Goal: Information Seeking & Learning: Check status

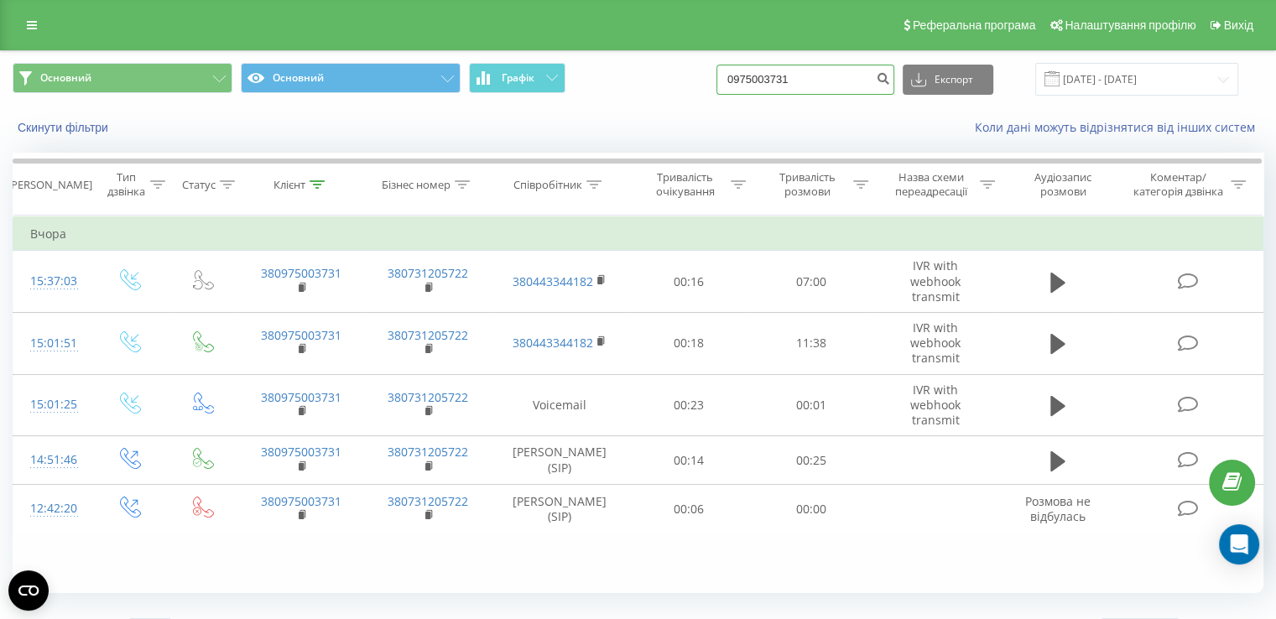
click at [820, 81] on input "0975003731" at bounding box center [806, 80] width 178 height 30
drag, startPoint x: 820, startPoint y: 81, endPoint x: 718, endPoint y: 81, distance: 101.5
click at [718, 81] on div "Основний Основний Графік 0975003731 Експорт .csv .xls .xlsx 19.08.2025 - 19.08.…" at bounding box center [638, 79] width 1251 height 33
paste input
paste input "0637469018"
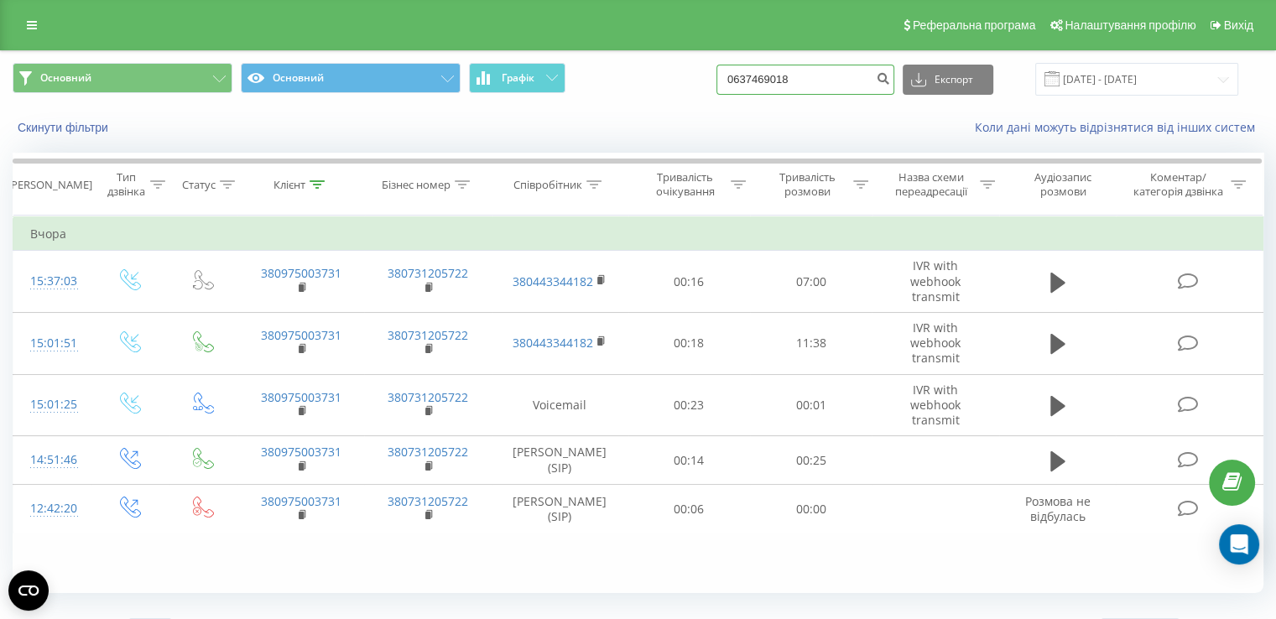
type input "0637469018"
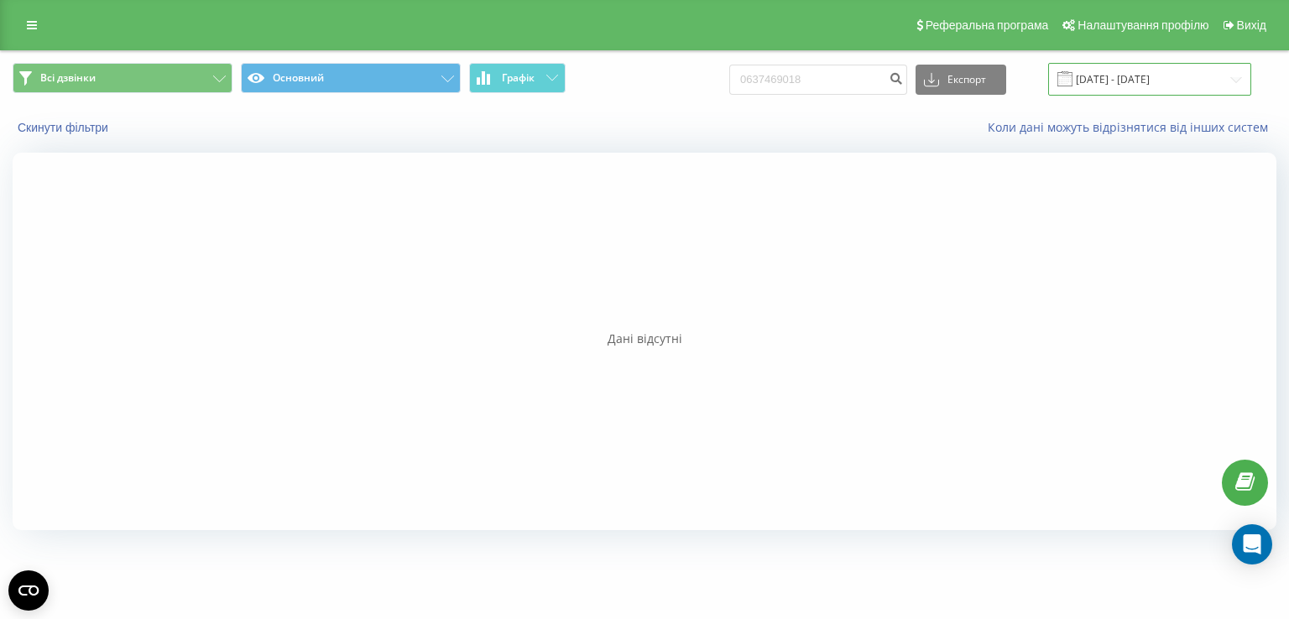
click at [1139, 83] on input "[DATE] - [DATE]" at bounding box center [1149, 79] width 203 height 33
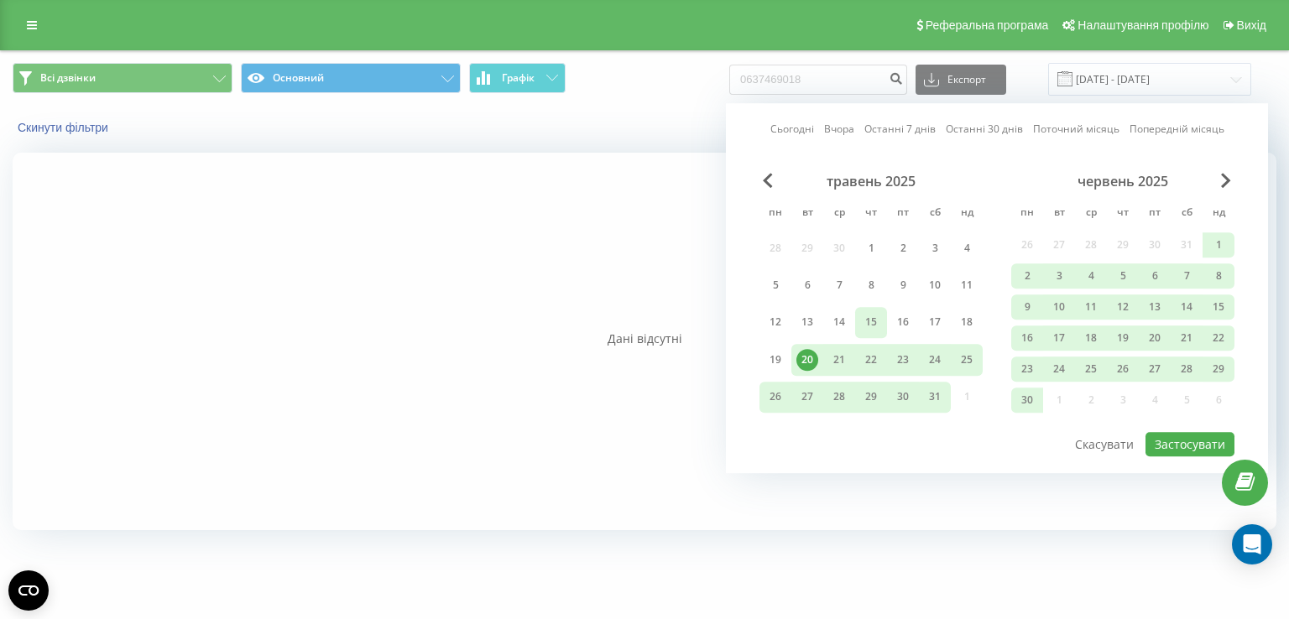
click at [871, 315] on div "15" at bounding box center [871, 323] width 22 height 22
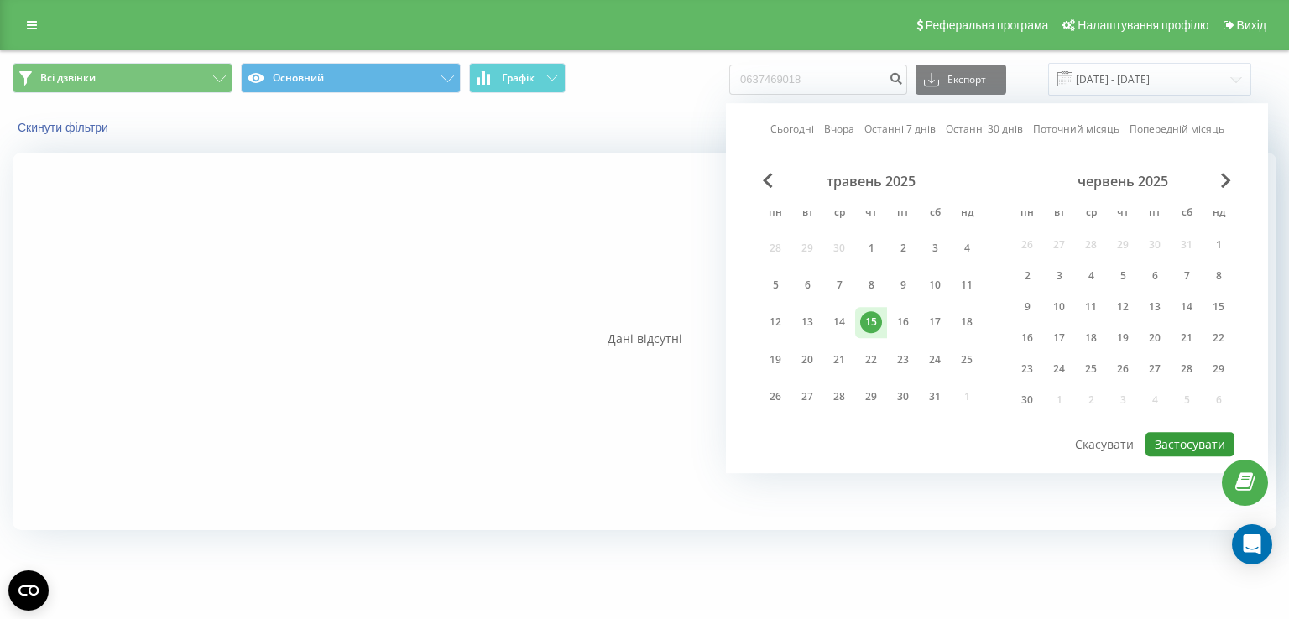
click at [1156, 441] on button "Застосувати" at bounding box center [1189, 444] width 89 height 24
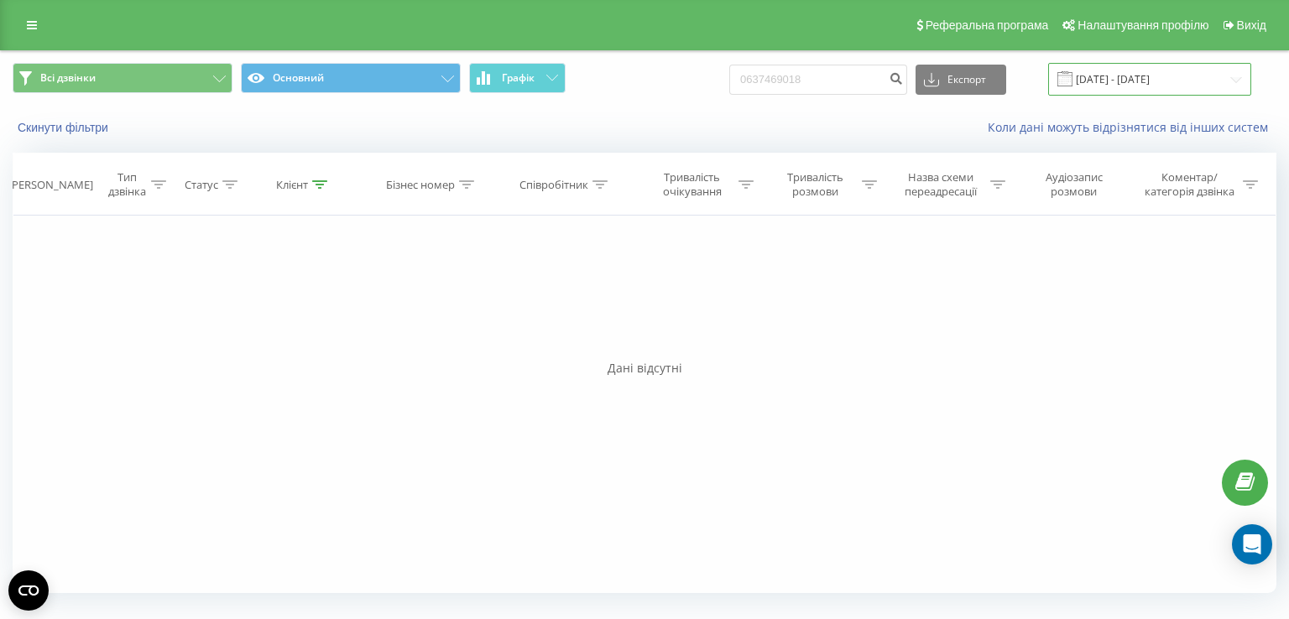
click at [1118, 82] on input "[DATE] - [DATE]" at bounding box center [1149, 79] width 203 height 33
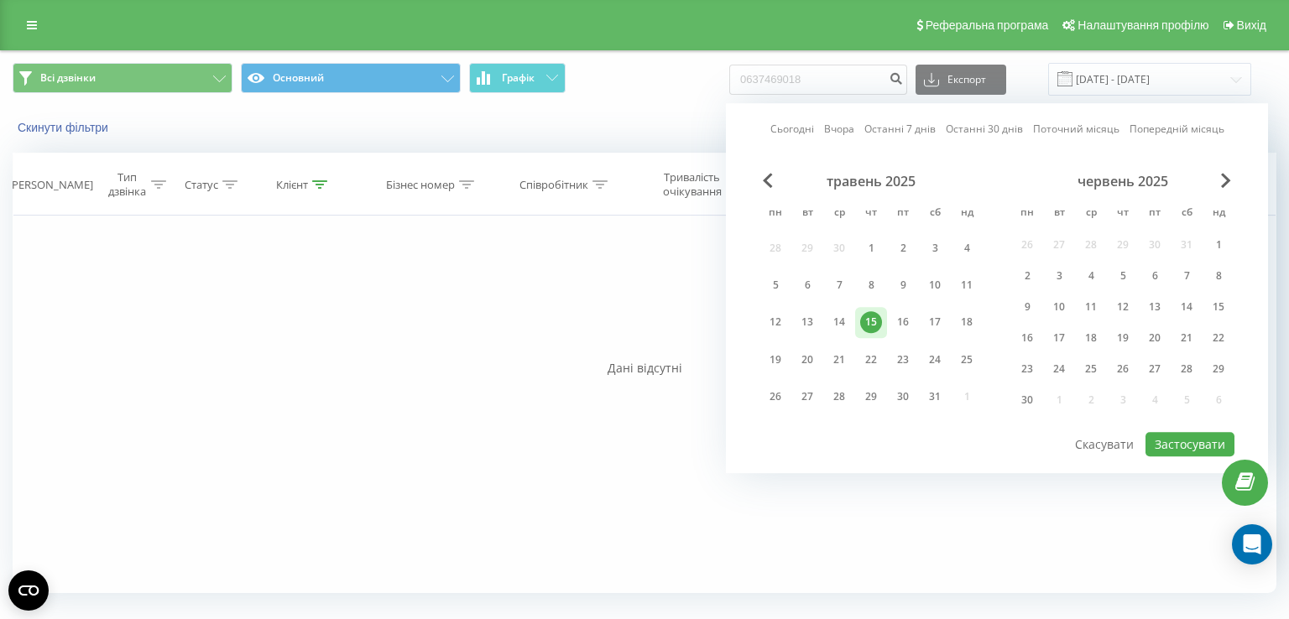
click at [1218, 184] on div "червень 2025" at bounding box center [1122, 181] width 223 height 17
click at [1226, 180] on span "Next Month" at bounding box center [1226, 180] width 10 height 15
click at [1226, 179] on span "Next Month" at bounding box center [1226, 180] width 10 height 15
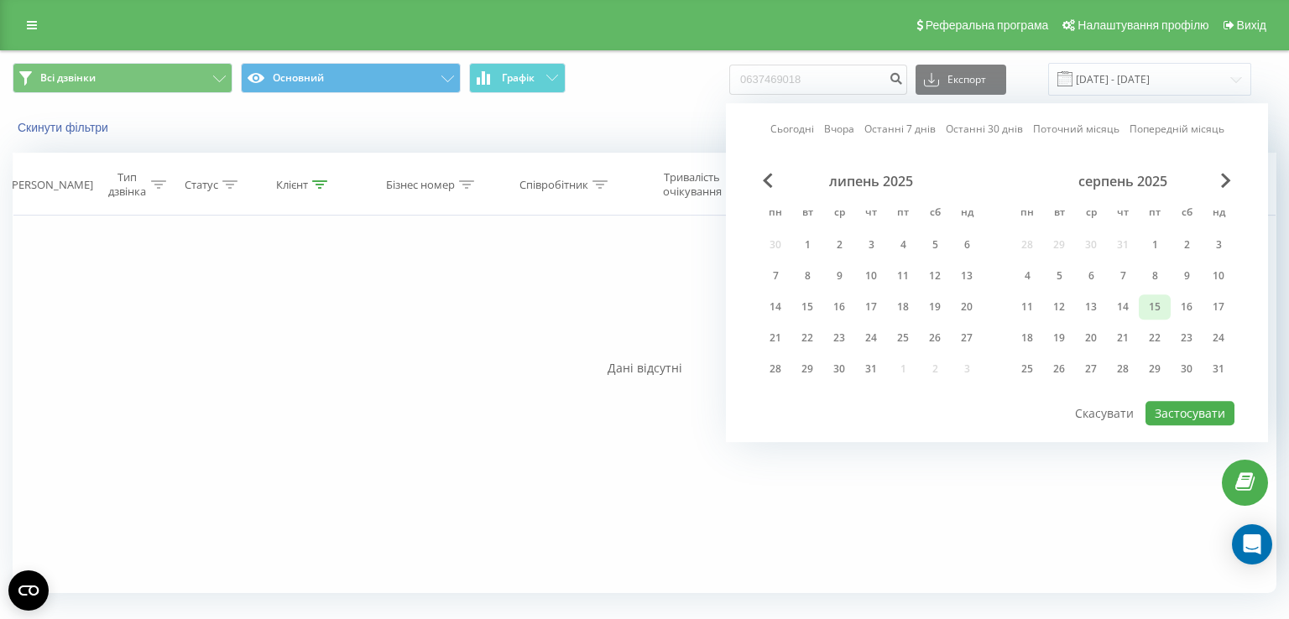
click at [1149, 296] on div "15" at bounding box center [1155, 307] width 22 height 22
click at [1186, 414] on button "Застосувати" at bounding box center [1189, 413] width 89 height 24
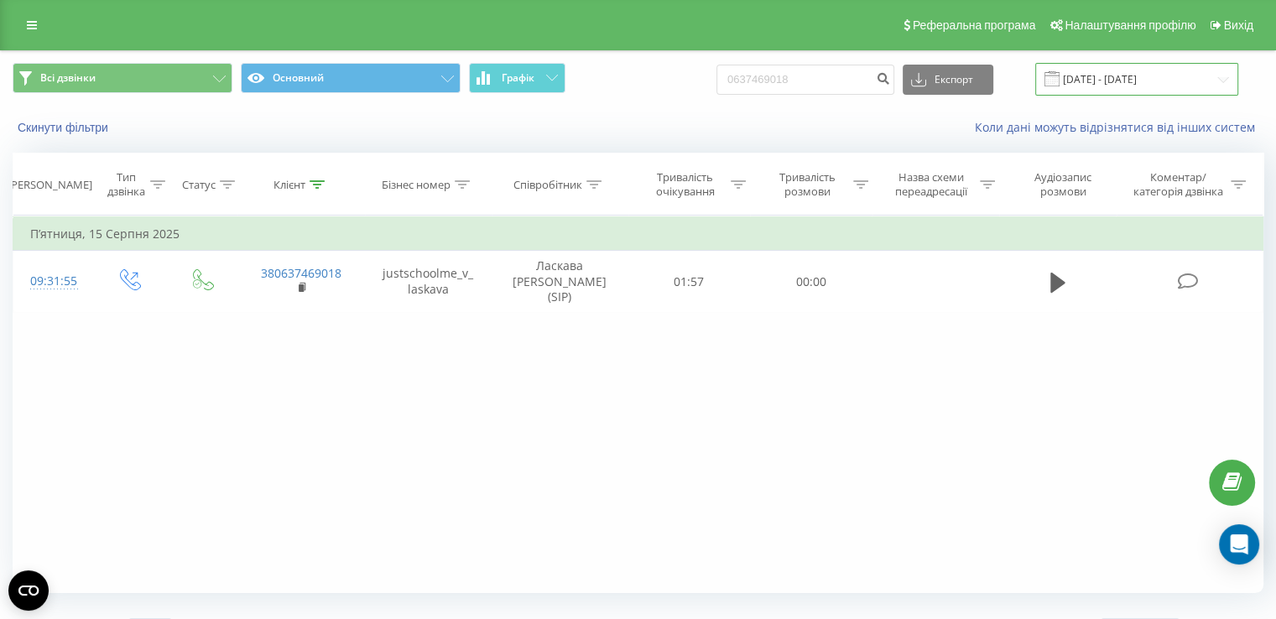
click at [1088, 81] on input "[DATE] - [DATE]" at bounding box center [1136, 79] width 203 height 33
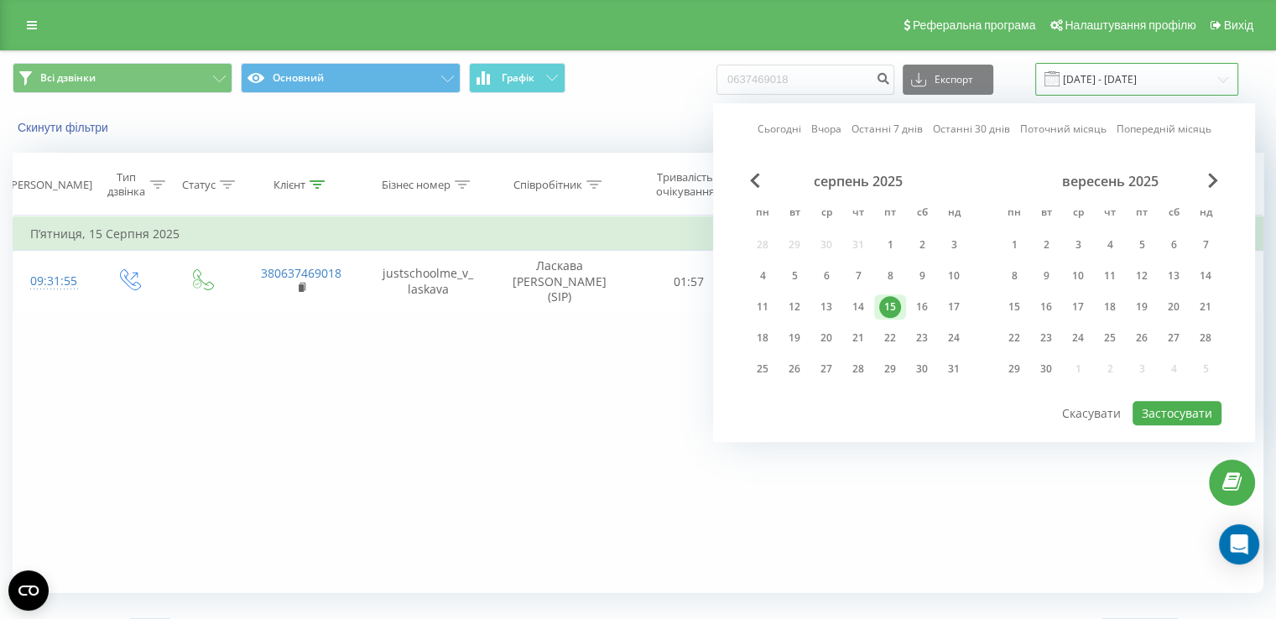
click at [1180, 72] on input "[DATE] - [DATE]" at bounding box center [1136, 79] width 203 height 33
click at [799, 333] on div "19" at bounding box center [795, 338] width 22 height 22
click at [1179, 414] on button "Застосувати" at bounding box center [1177, 413] width 89 height 24
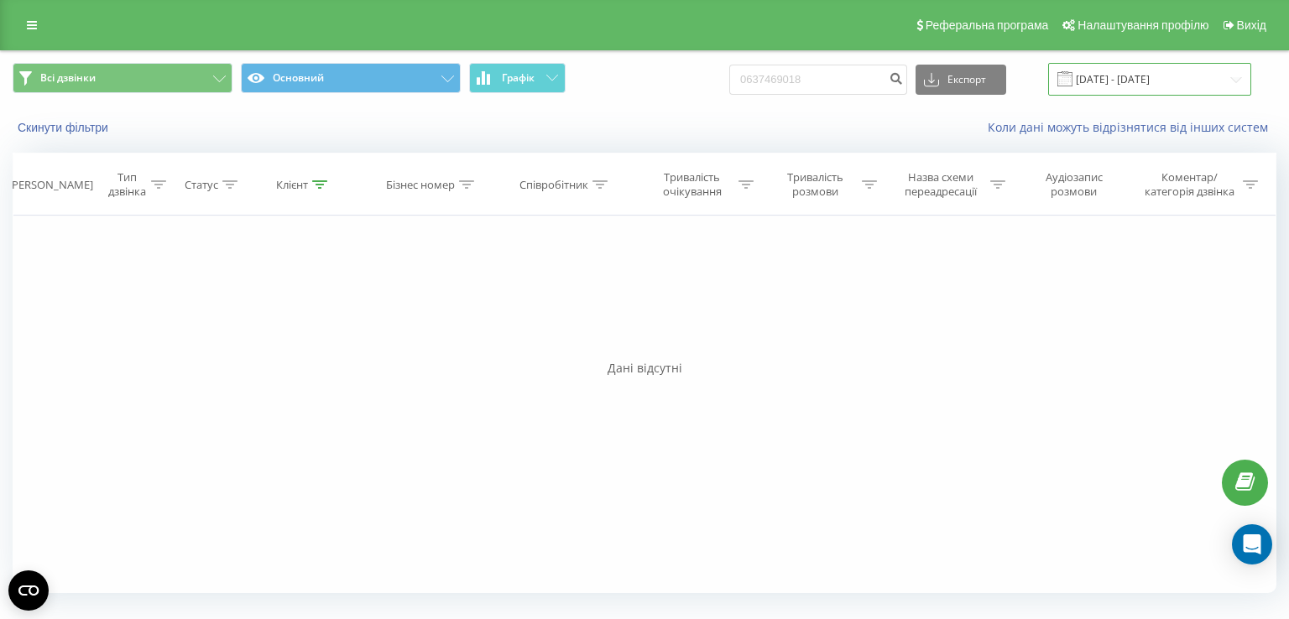
click at [1111, 82] on input "[DATE] - [DATE]" at bounding box center [1149, 79] width 203 height 33
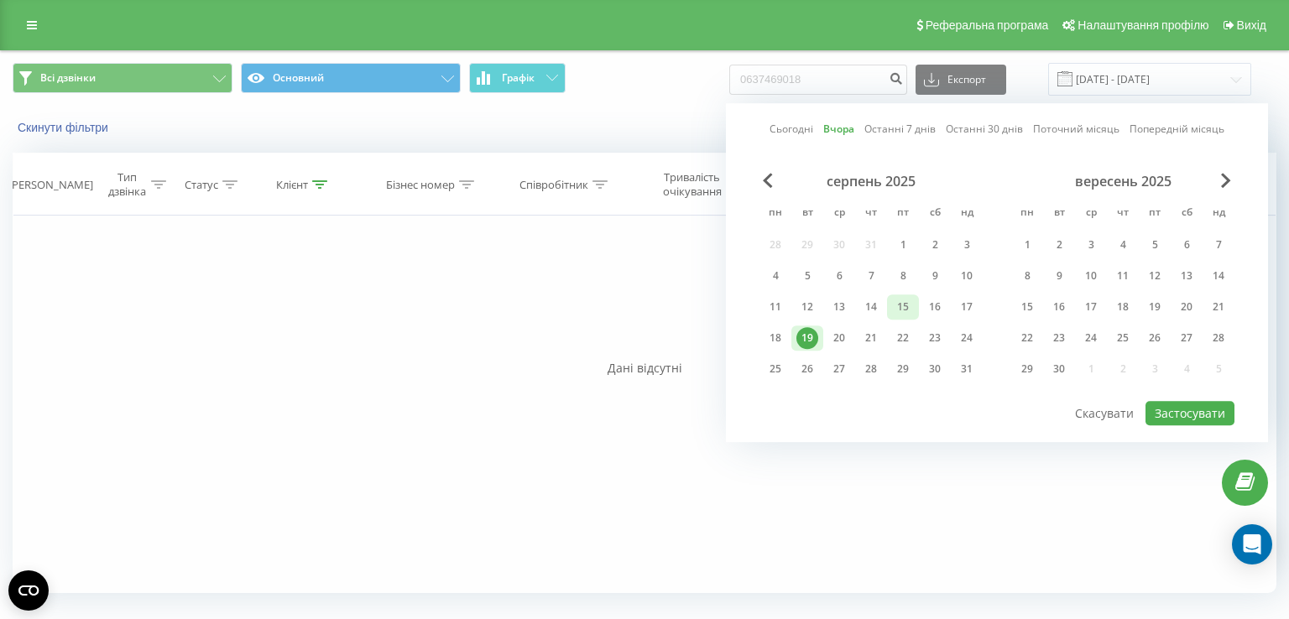
click at [899, 303] on div "15" at bounding box center [903, 307] width 22 height 22
click at [805, 334] on div "19" at bounding box center [807, 338] width 22 height 22
click at [1172, 408] on button "Застосувати" at bounding box center [1189, 413] width 89 height 24
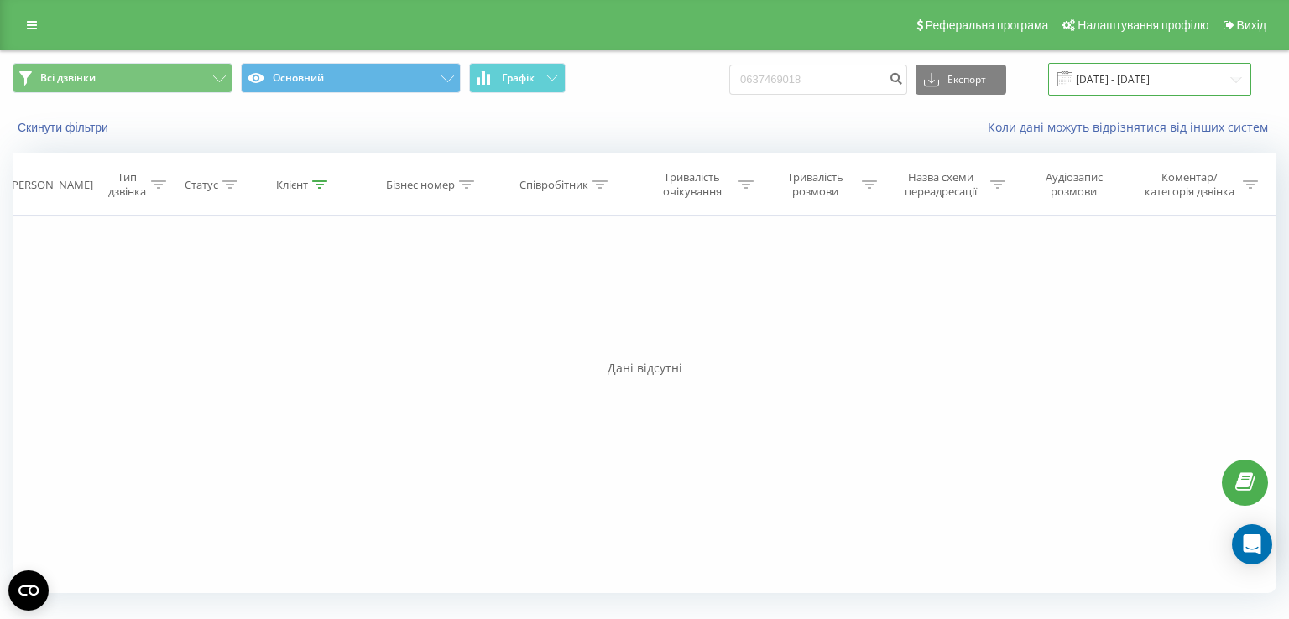
click at [1125, 78] on input "[DATE] - [DATE]" at bounding box center [1149, 79] width 203 height 33
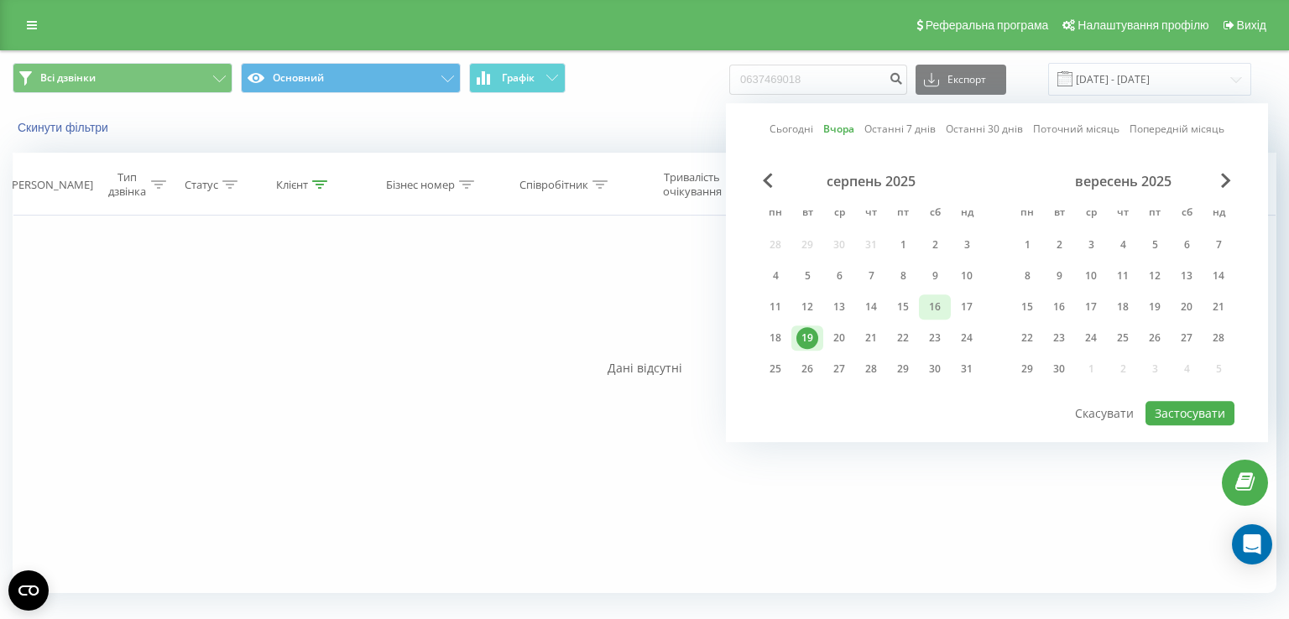
click at [934, 298] on div "16" at bounding box center [935, 307] width 22 height 22
click at [1175, 399] on div at bounding box center [996, 400] width 475 height 2
click at [1172, 403] on button "Застосувати" at bounding box center [1189, 413] width 89 height 24
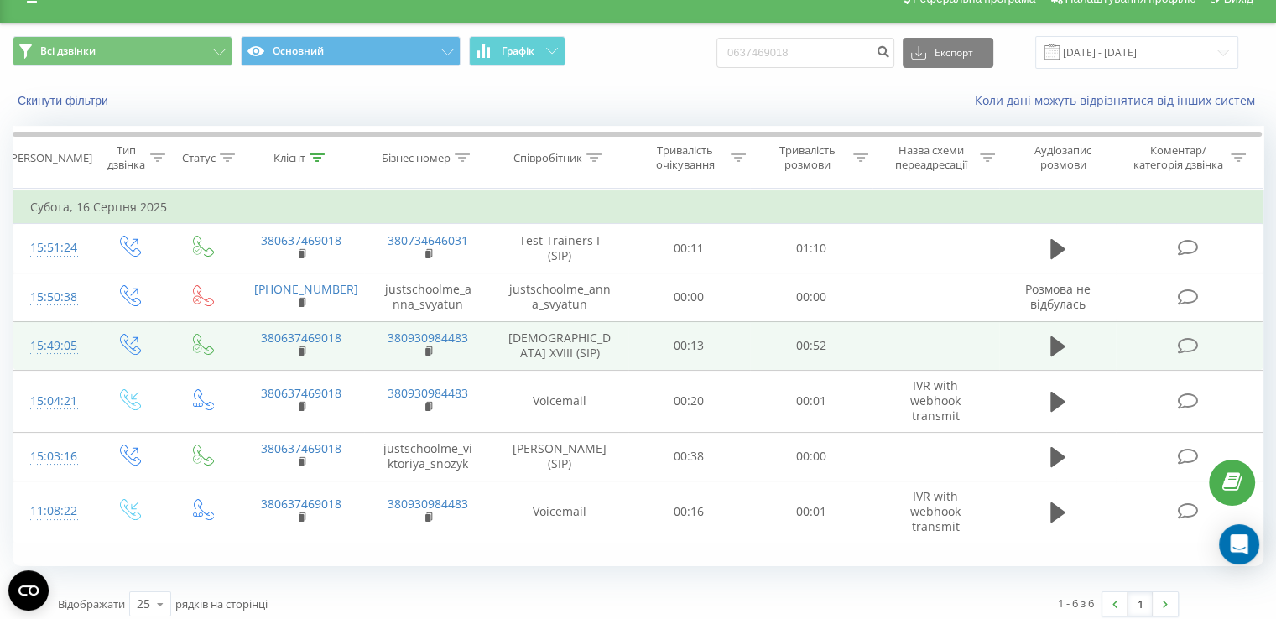
scroll to position [37, 0]
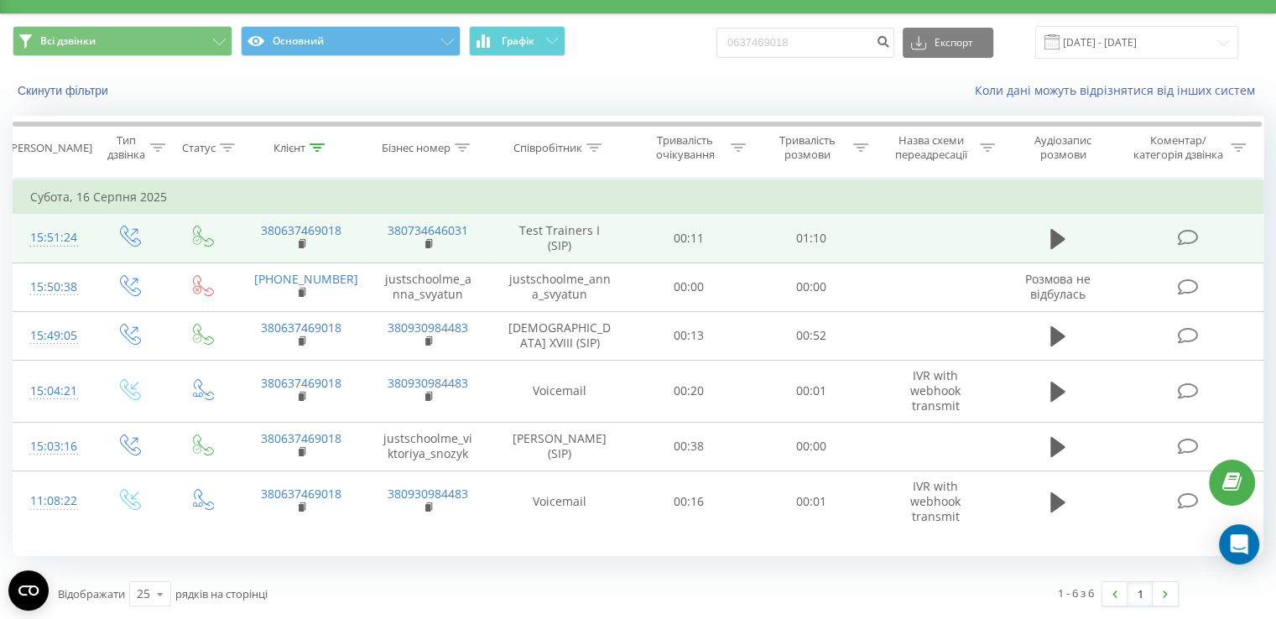
click at [1044, 244] on td at bounding box center [1057, 238] width 117 height 49
click at [1056, 242] on icon at bounding box center [1057, 239] width 15 height 20
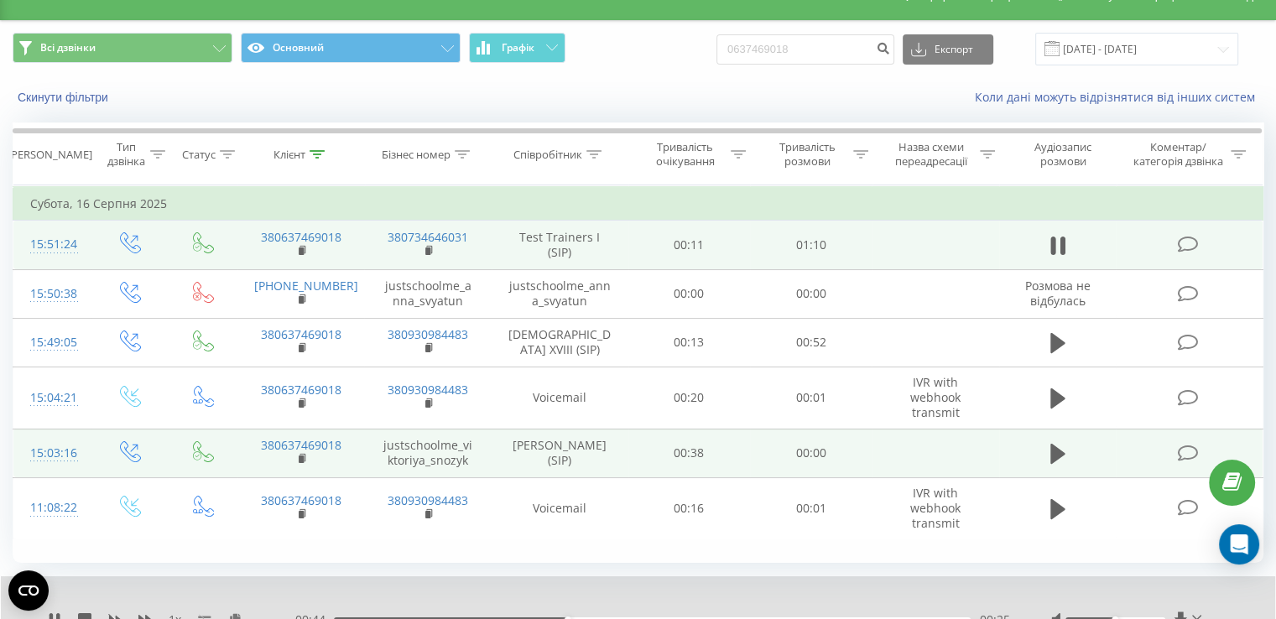
scroll to position [0, 0]
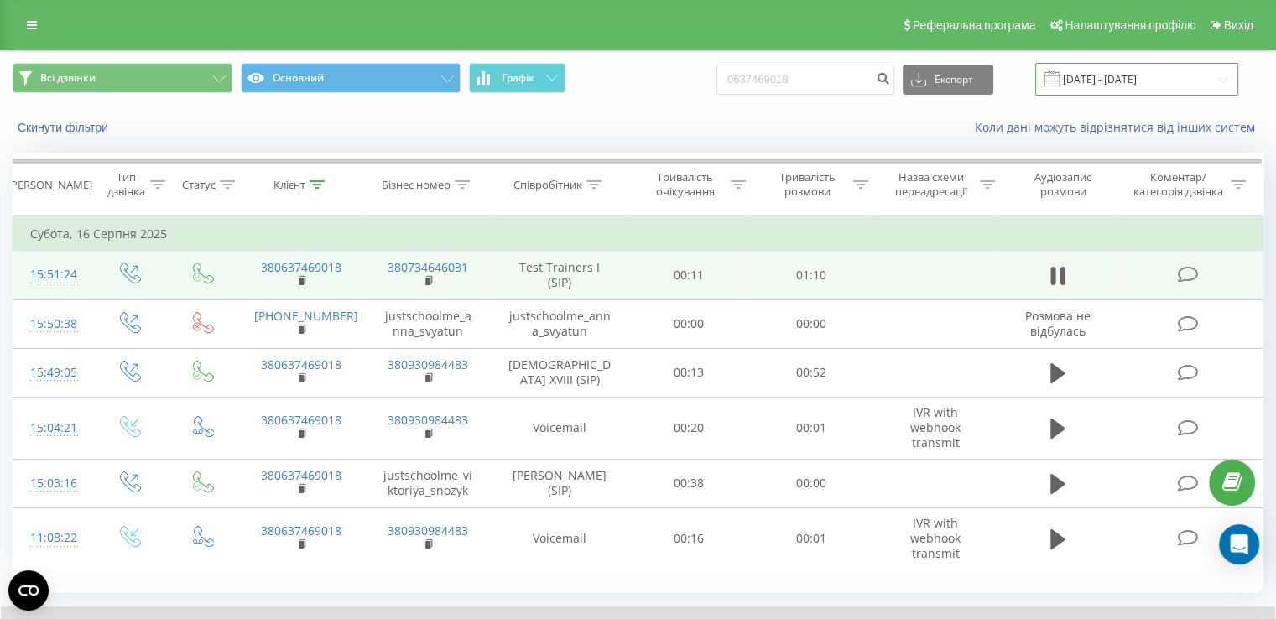
click at [1092, 74] on input "[DATE] - [DATE]" at bounding box center [1136, 79] width 203 height 33
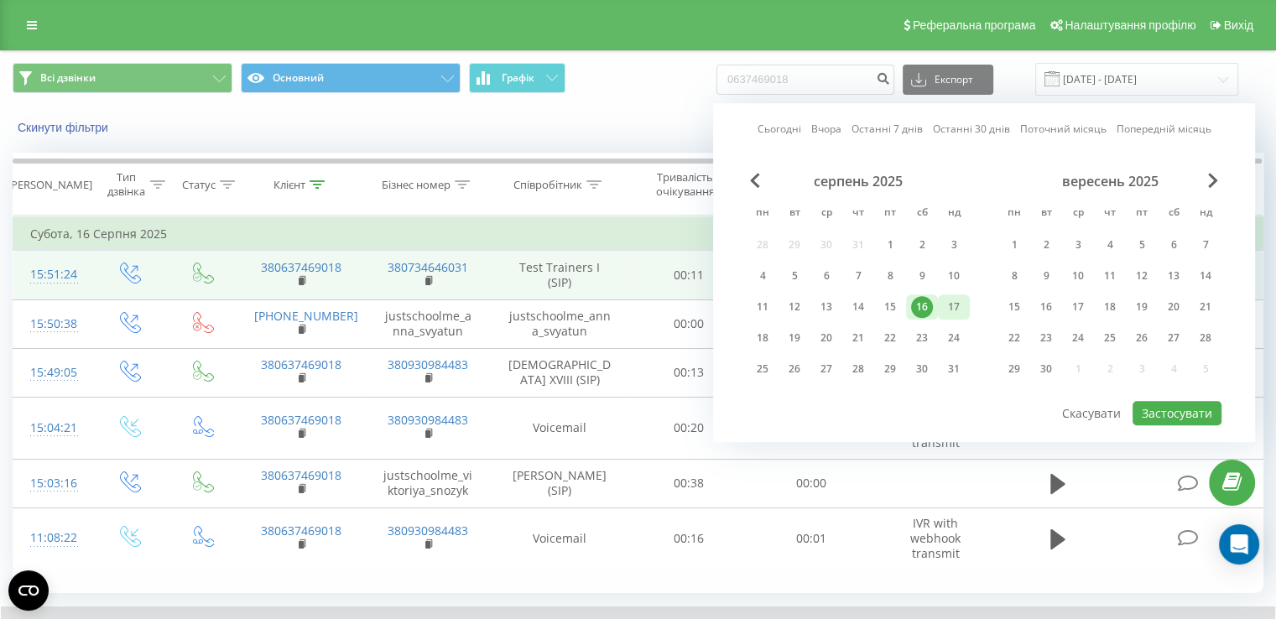
click at [956, 314] on div "17" at bounding box center [954, 307] width 22 height 22
click at [1158, 407] on button "Застосувати" at bounding box center [1177, 413] width 89 height 24
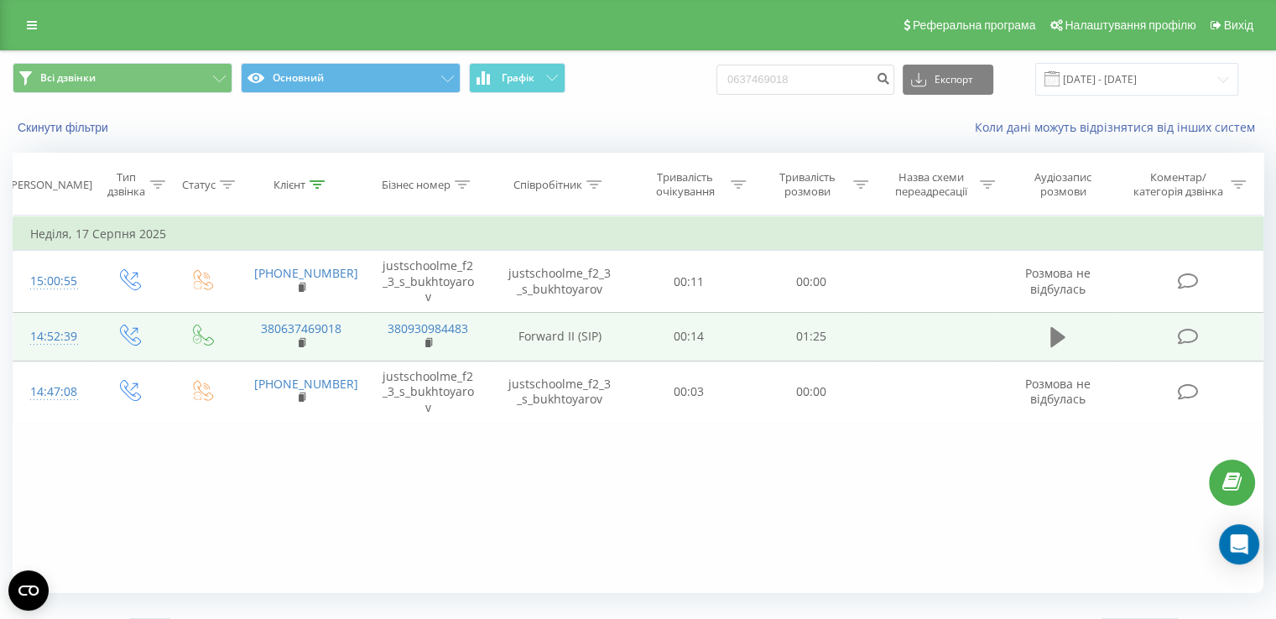
click at [1061, 333] on icon at bounding box center [1057, 337] width 15 height 23
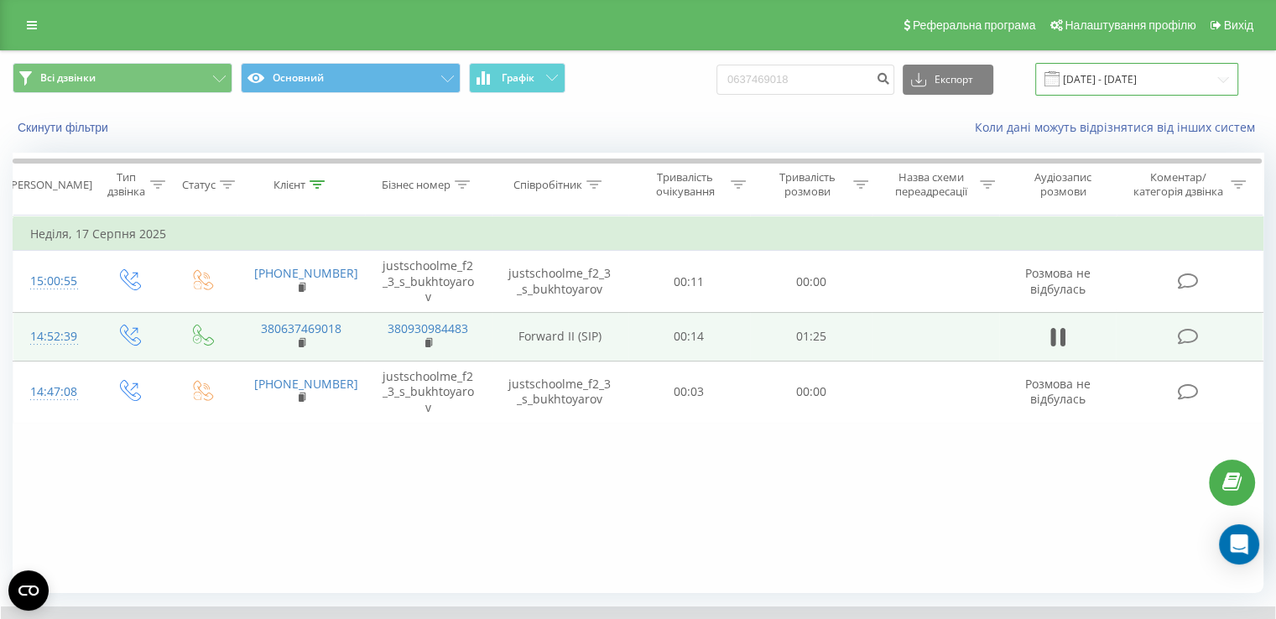
click at [1090, 85] on input "[DATE] - [DATE]" at bounding box center [1136, 79] width 203 height 33
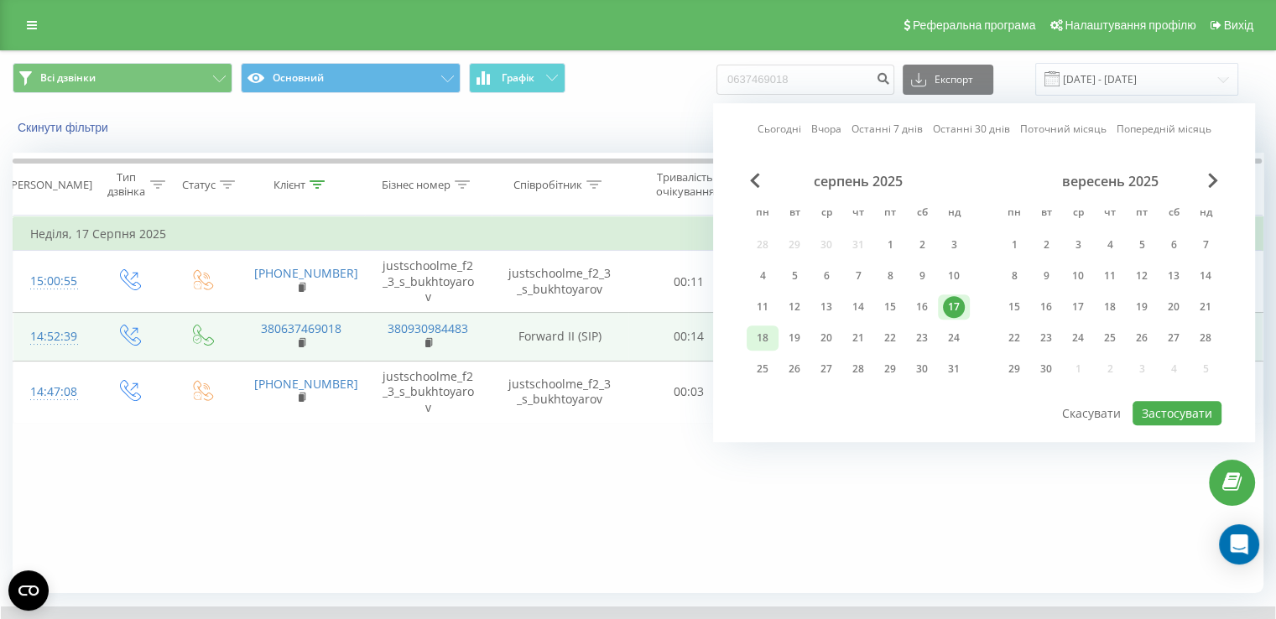
click at [752, 344] on div "18" at bounding box center [763, 338] width 22 height 22
click at [1152, 414] on button "Застосувати" at bounding box center [1177, 413] width 89 height 24
type input "[DATE] - [DATE]"
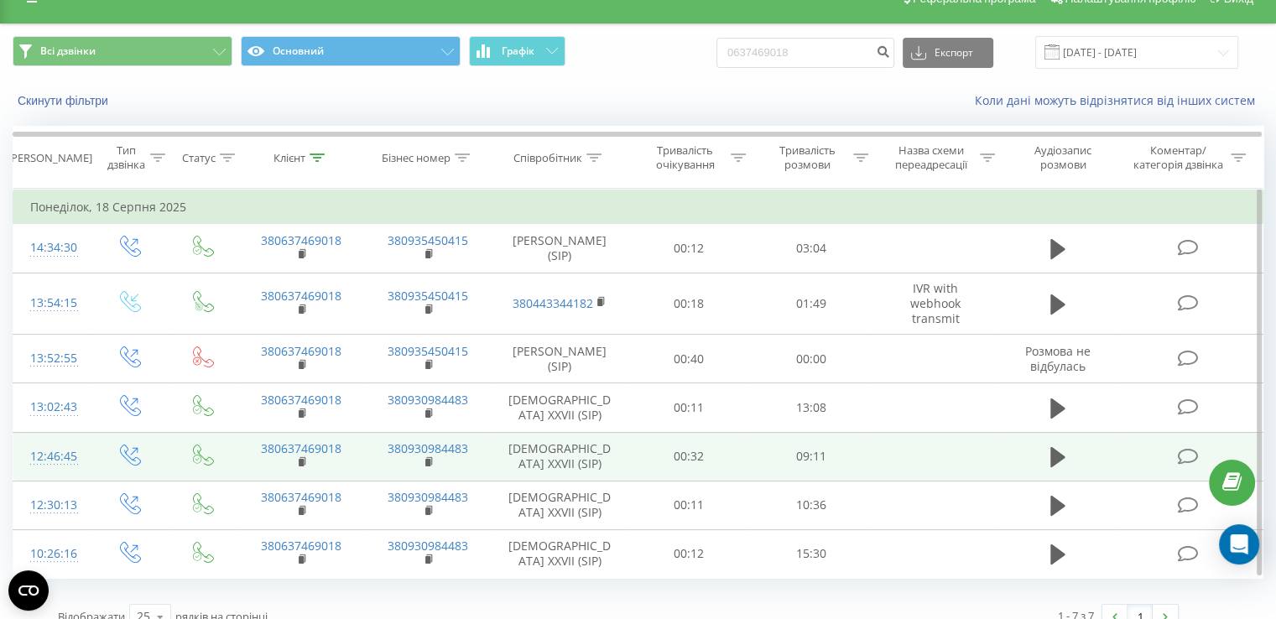
scroll to position [47, 0]
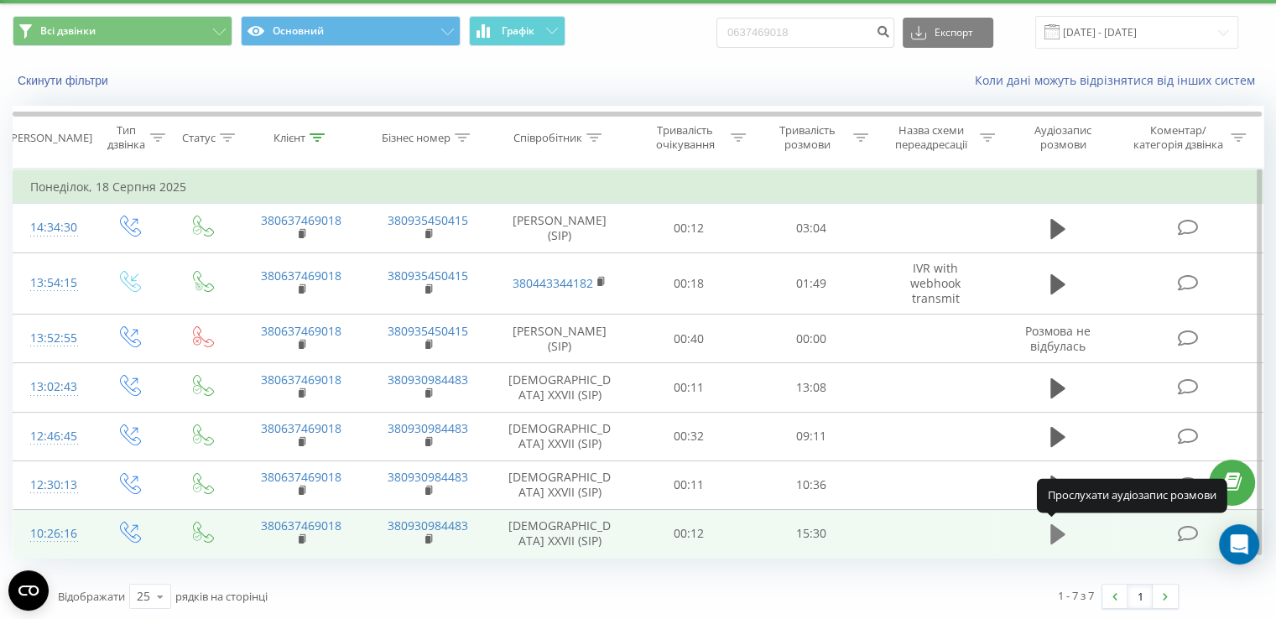
click at [1054, 528] on icon at bounding box center [1057, 534] width 15 height 20
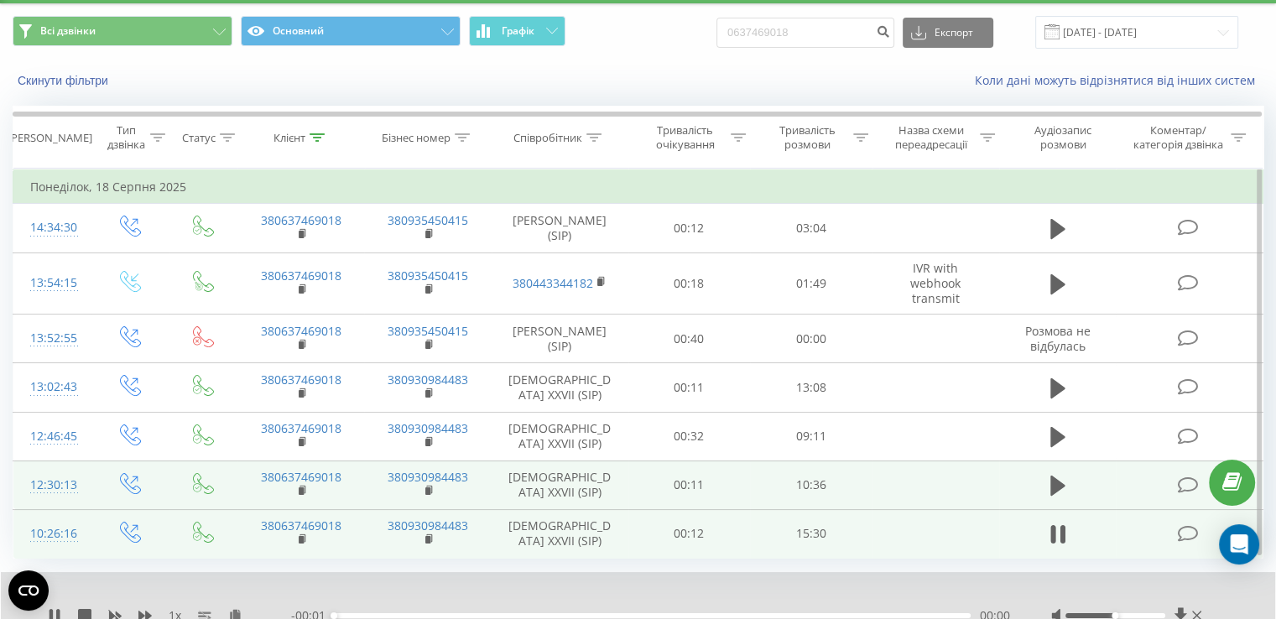
scroll to position [112, 0]
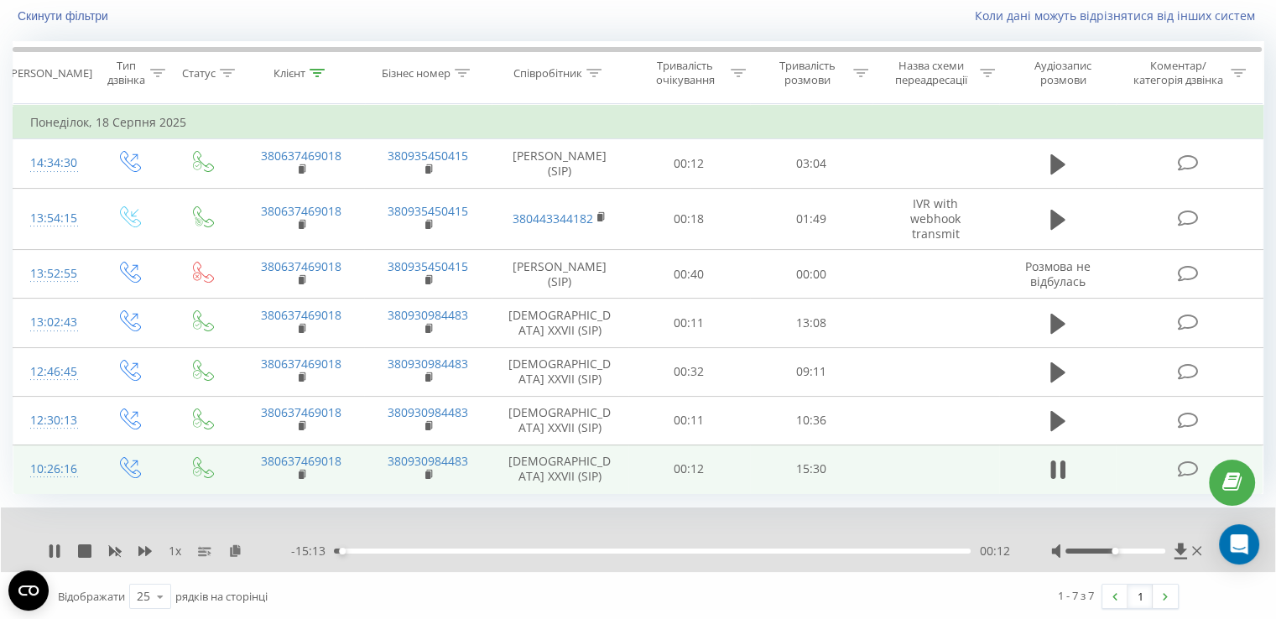
click at [349, 549] on div "00:12" at bounding box center [652, 551] width 637 height 5
click at [403, 551] on div "- 15:02 00:23 00:23" at bounding box center [650, 551] width 718 height 17
click at [396, 549] on div "01:31" at bounding box center [652, 551] width 637 height 5
click at [459, 550] on div "03:02" at bounding box center [652, 551] width 637 height 5
drag, startPoint x: 332, startPoint y: 551, endPoint x: 461, endPoint y: 560, distance: 128.6
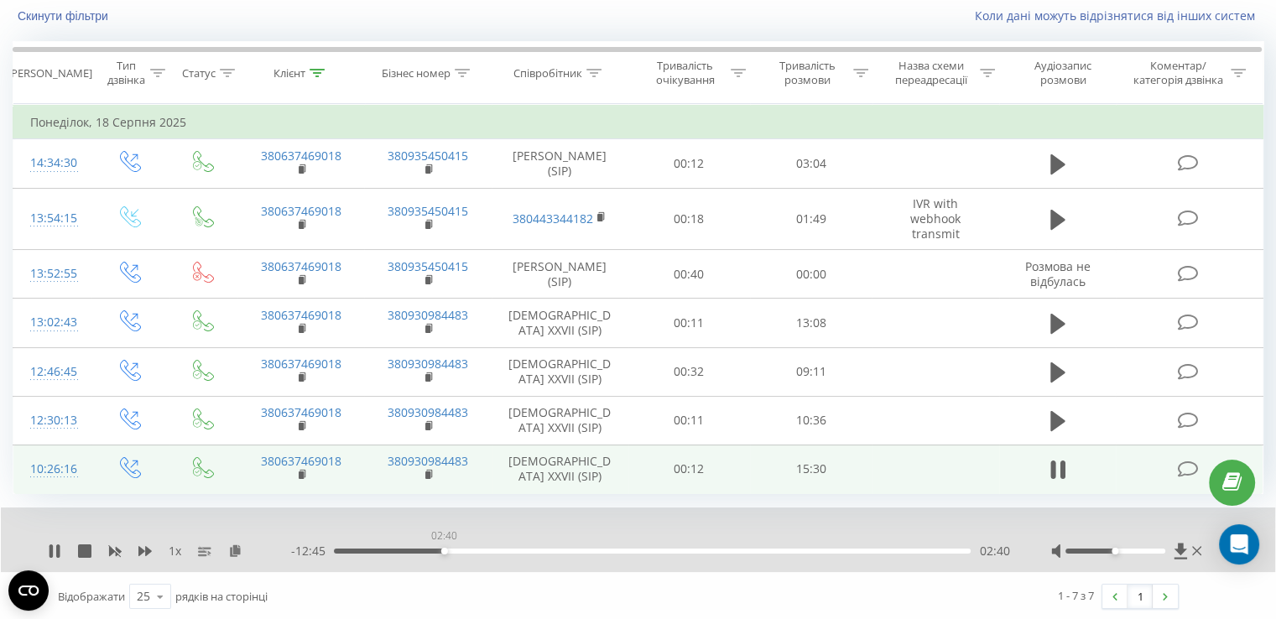
click at [461, 560] on div "1 x - 12:45 02:40 02:40" at bounding box center [638, 540] width 1274 height 65
click at [602, 550] on div "03:11" at bounding box center [652, 551] width 637 height 5
click at [655, 550] on div "06:32" at bounding box center [652, 551] width 637 height 5
click at [718, 550] on div "07:50" at bounding box center [652, 551] width 637 height 5
click at [789, 543] on div "- 15:25 00:00 00:00" at bounding box center [650, 551] width 718 height 17
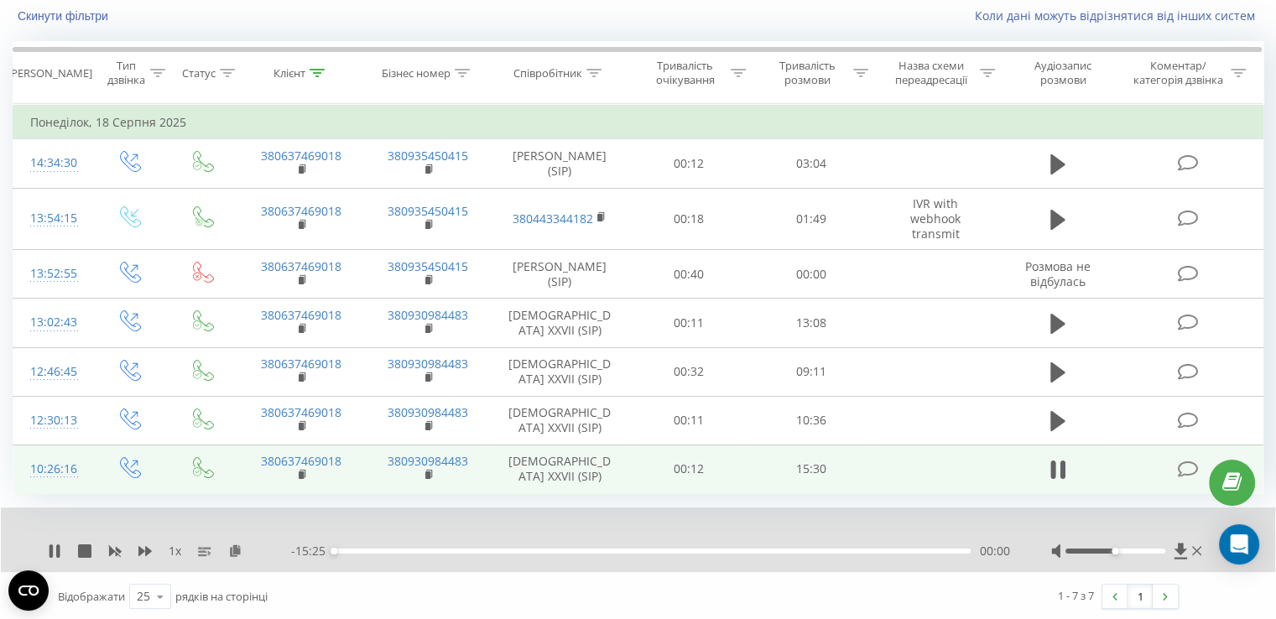
click at [800, 550] on div "00:00" at bounding box center [652, 551] width 637 height 5
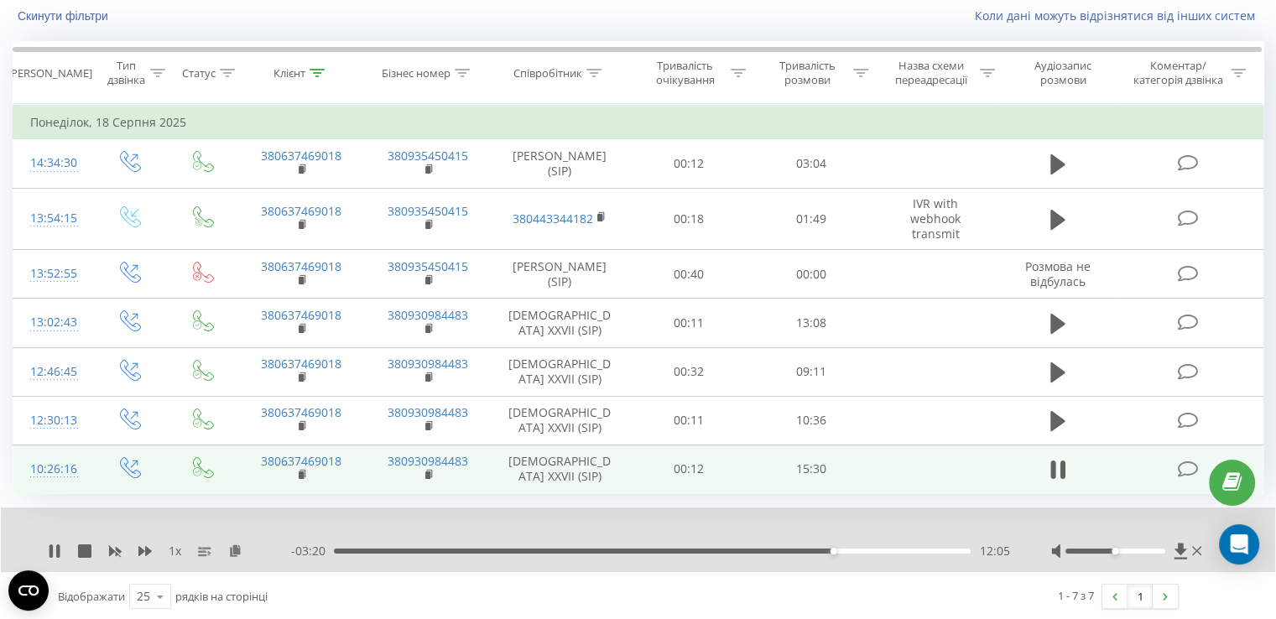
click at [883, 545] on div "- 03:20 12:05 12:05" at bounding box center [650, 551] width 718 height 17
click at [881, 550] on div "12:05" at bounding box center [652, 551] width 637 height 5
click at [903, 550] on div "13:14" at bounding box center [652, 551] width 637 height 5
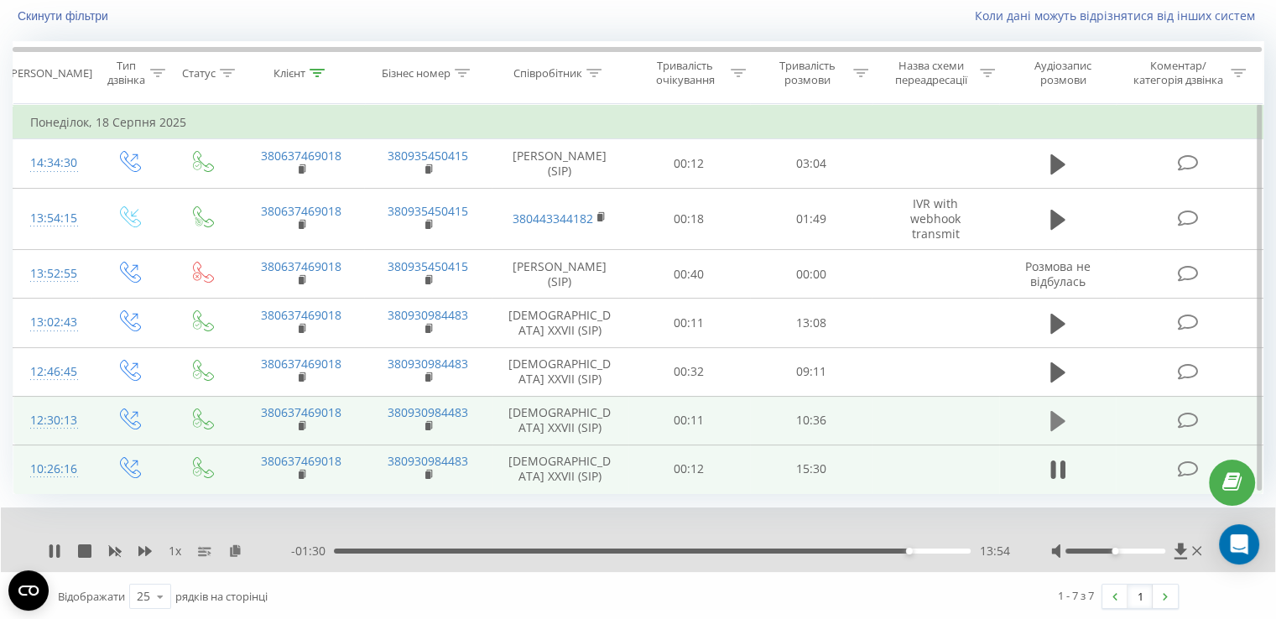
click at [1059, 414] on icon at bounding box center [1057, 420] width 15 height 23
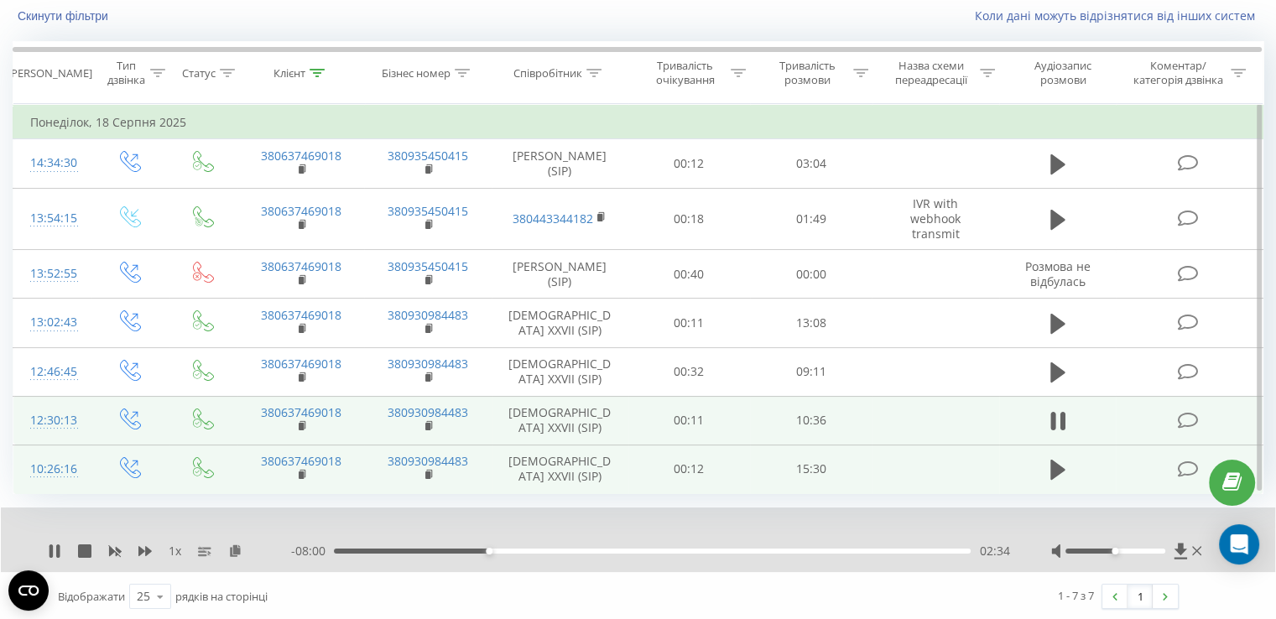
click at [520, 549] on div "02:34" at bounding box center [652, 551] width 637 height 5
click at [571, 549] on div "00:00" at bounding box center [652, 551] width 637 height 5
click at [610, 554] on div "- 06:38 03:57 03:57" at bounding box center [650, 551] width 718 height 17
click at [611, 549] on div "04:36" at bounding box center [652, 551] width 637 height 5
click at [641, 551] on div "- 10:35 00:00 00:00" at bounding box center [650, 551] width 718 height 17
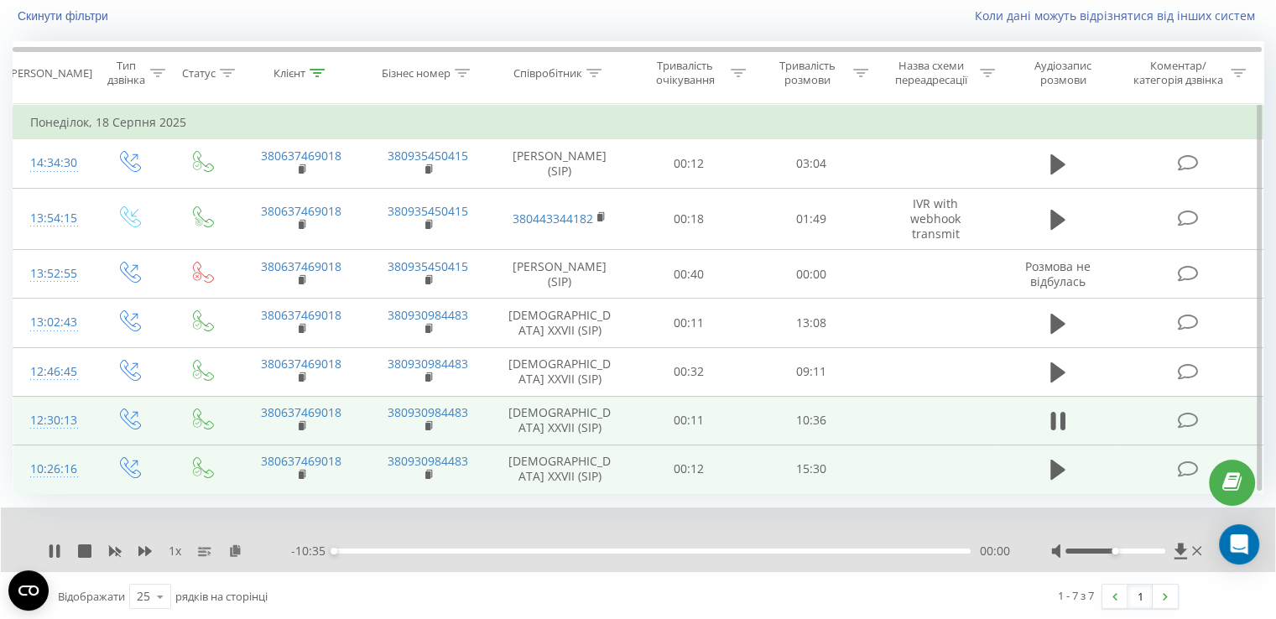
click at [641, 550] on div "00:00" at bounding box center [652, 551] width 637 height 5
click at [725, 549] on div "06:30" at bounding box center [652, 551] width 637 height 5
click at [809, 549] on div "06:34" at bounding box center [652, 551] width 637 height 5
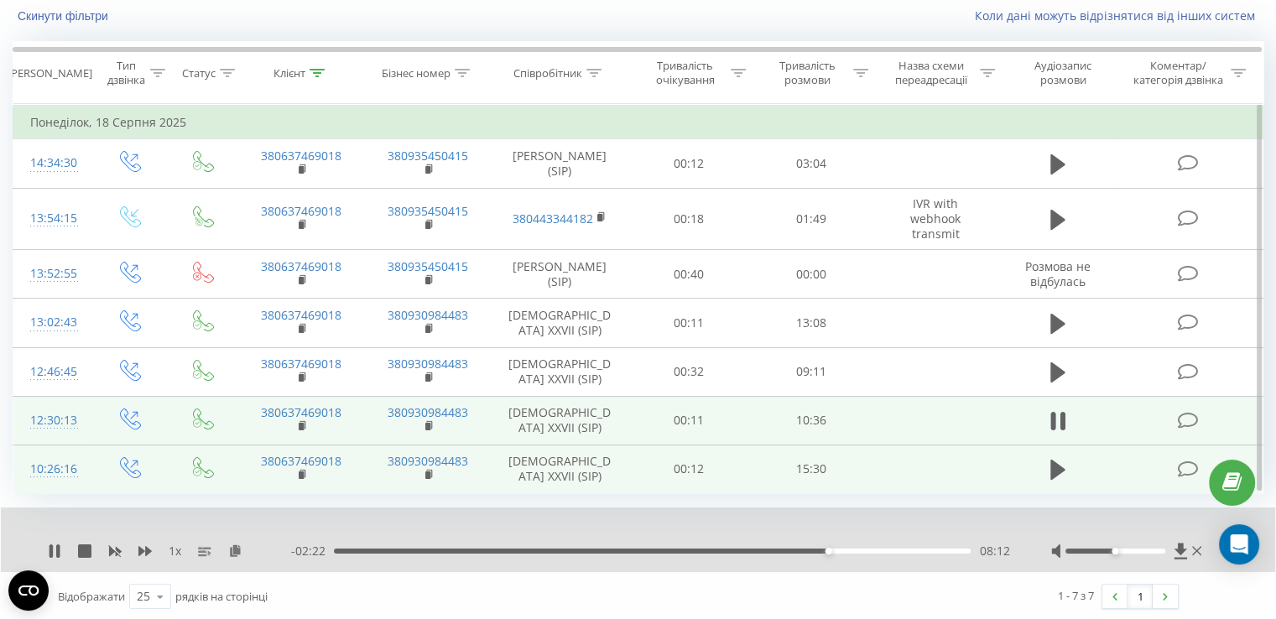
click at [856, 549] on div "08:12" at bounding box center [652, 551] width 637 height 5
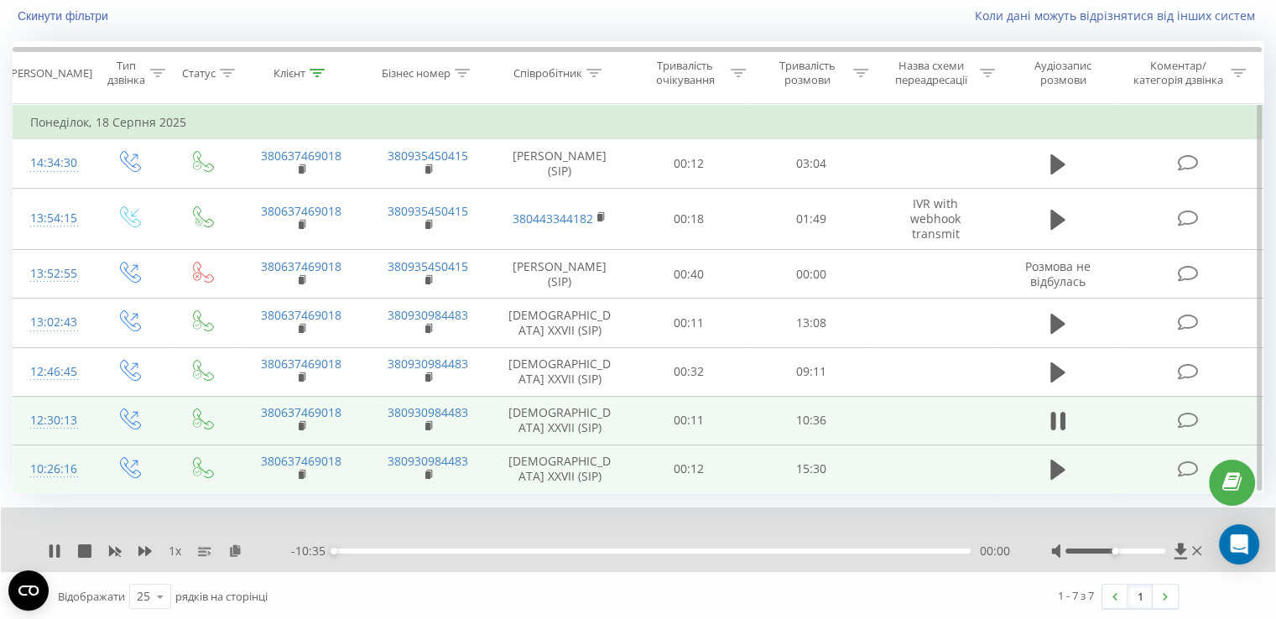
click at [900, 550] on div "00:00" at bounding box center [652, 551] width 637 height 5
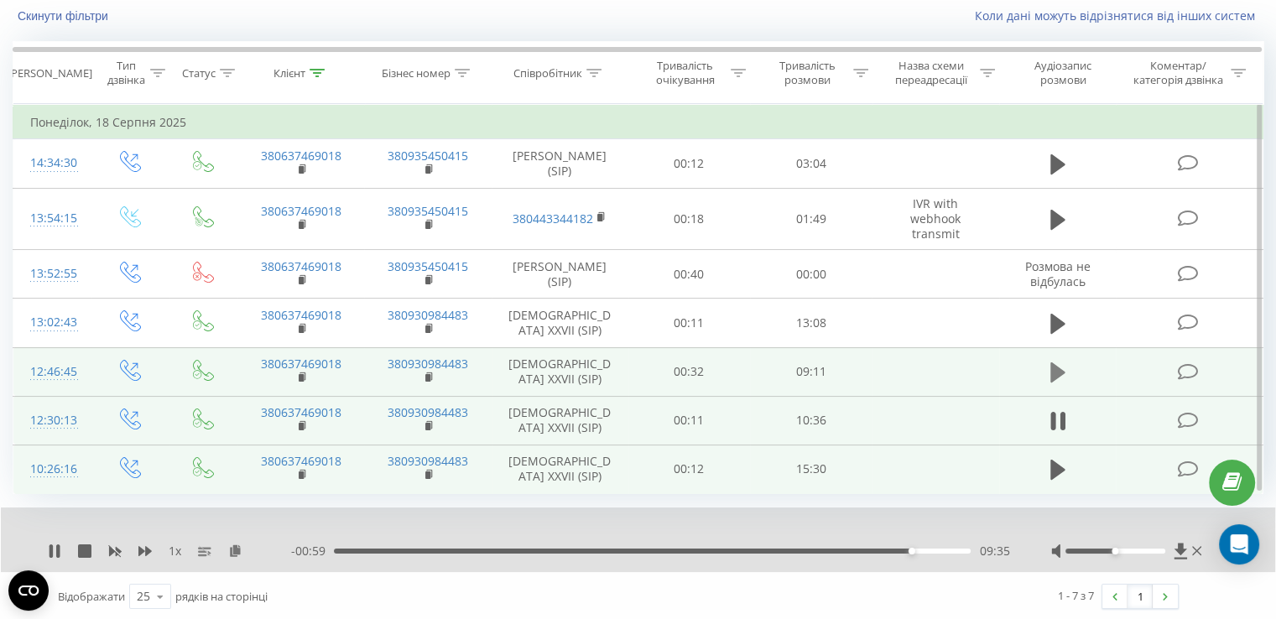
click at [1048, 377] on button at bounding box center [1057, 372] width 25 height 25
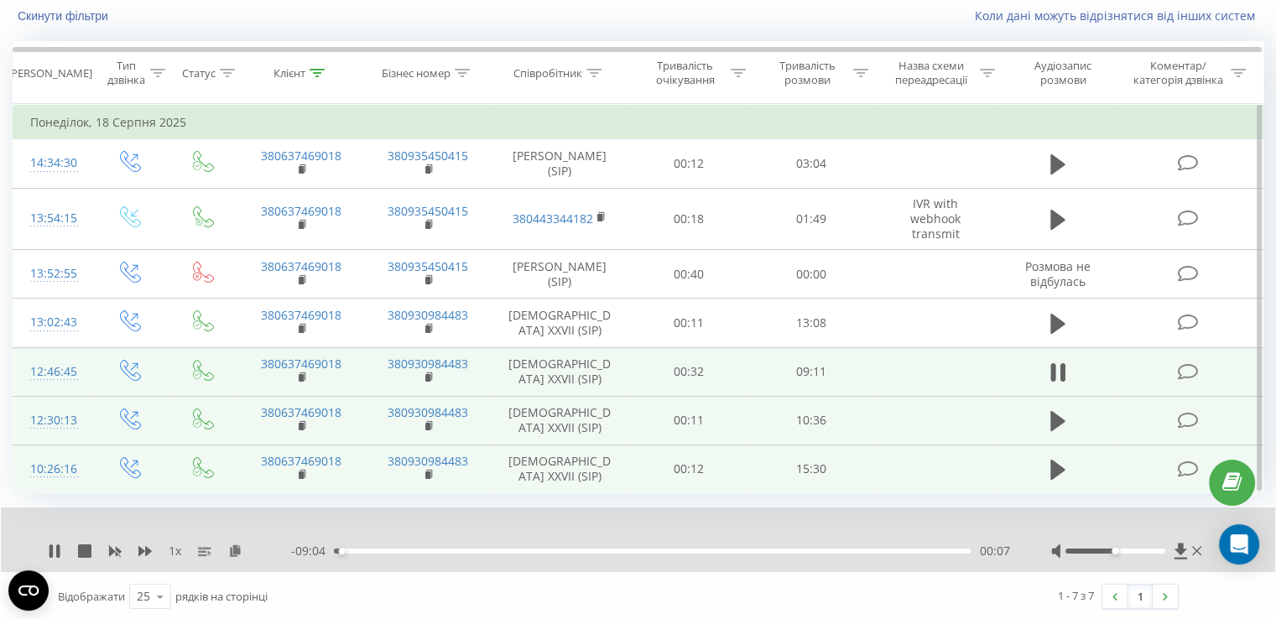
click at [389, 549] on div "00:07" at bounding box center [652, 551] width 637 height 5
click at [475, 549] on div "02:02" at bounding box center [652, 551] width 637 height 5
click at [580, 561] on div "1 x - 09:11 00:00 00:00" at bounding box center [638, 540] width 1274 height 65
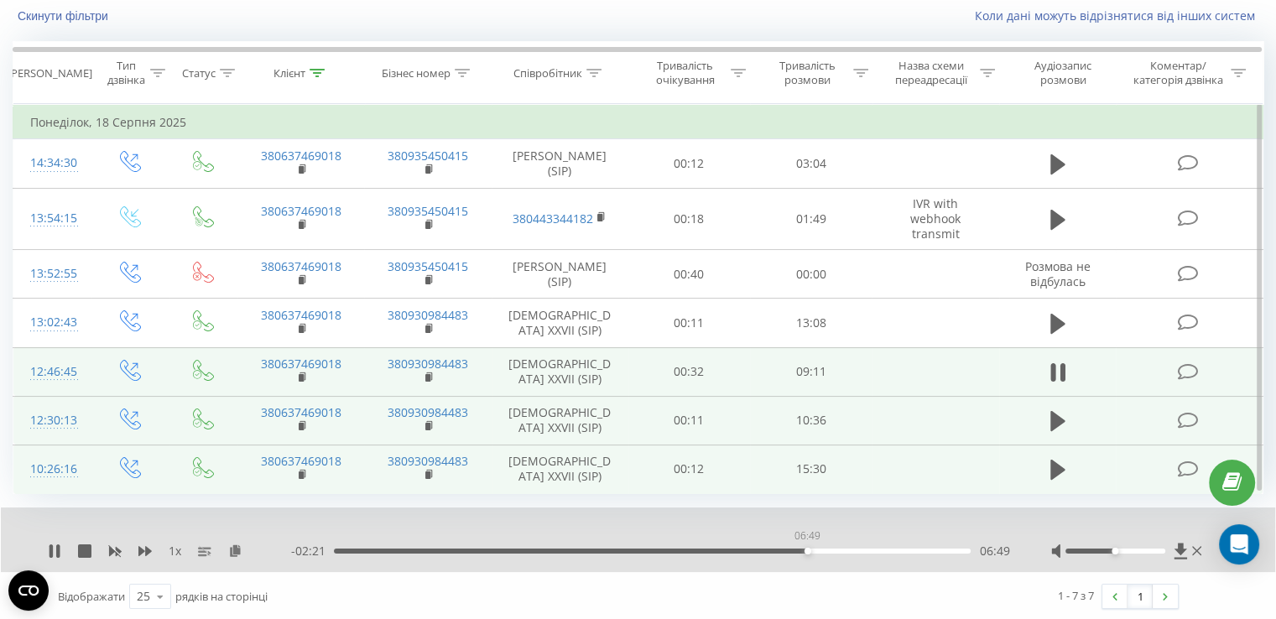
click at [807, 549] on div "06:49" at bounding box center [652, 551] width 637 height 5
click at [883, 550] on div "07:54" at bounding box center [652, 551] width 637 height 5
click at [915, 550] on div "08:23" at bounding box center [652, 551] width 637 height 5
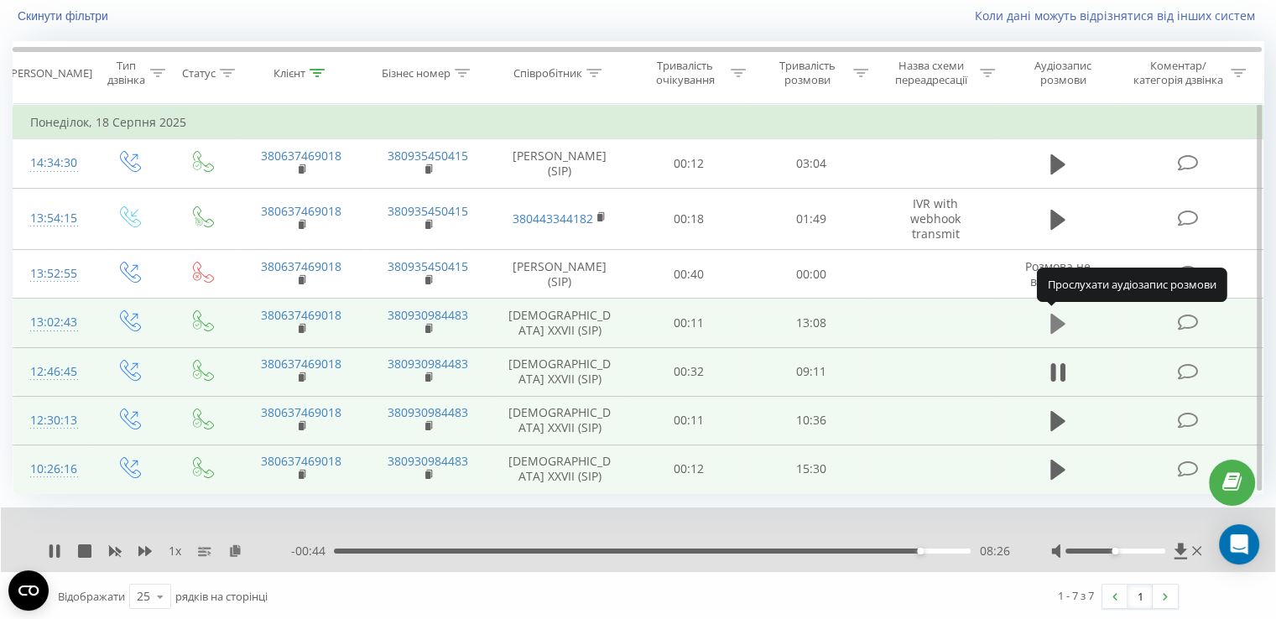
click at [1052, 326] on icon at bounding box center [1057, 324] width 15 height 20
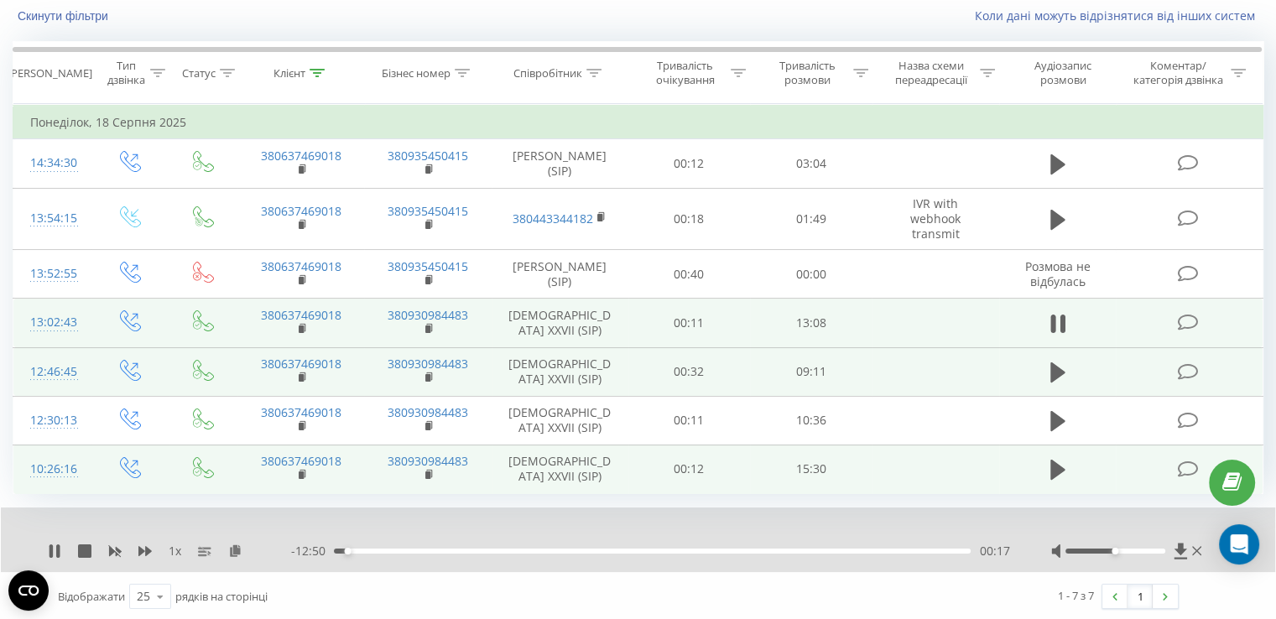
click at [393, 549] on div "00:17" at bounding box center [652, 551] width 637 height 5
click at [518, 549] on div "03:47" at bounding box center [652, 551] width 637 height 5
click at [518, 549] on div "00:00" at bounding box center [652, 551] width 637 height 5
click at [698, 549] on div "07:30" at bounding box center [652, 551] width 637 height 5
click at [841, 550] on div "00:00" at bounding box center [652, 551] width 637 height 5
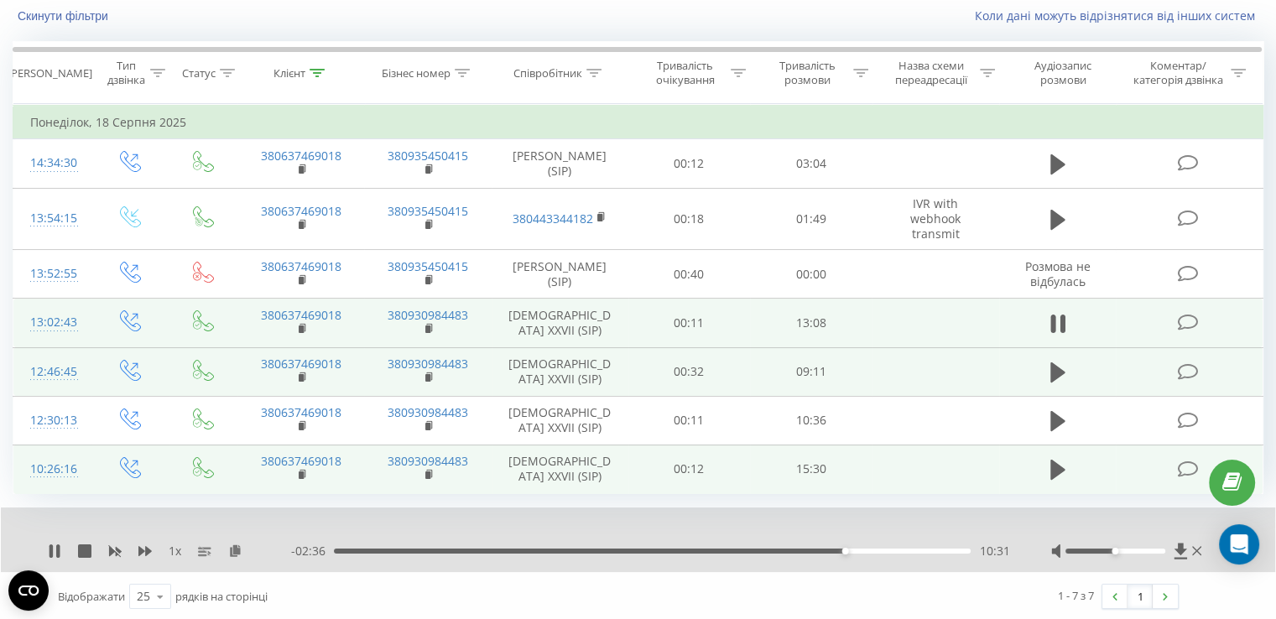
click at [894, 549] on div "10:31" at bounding box center [652, 551] width 637 height 5
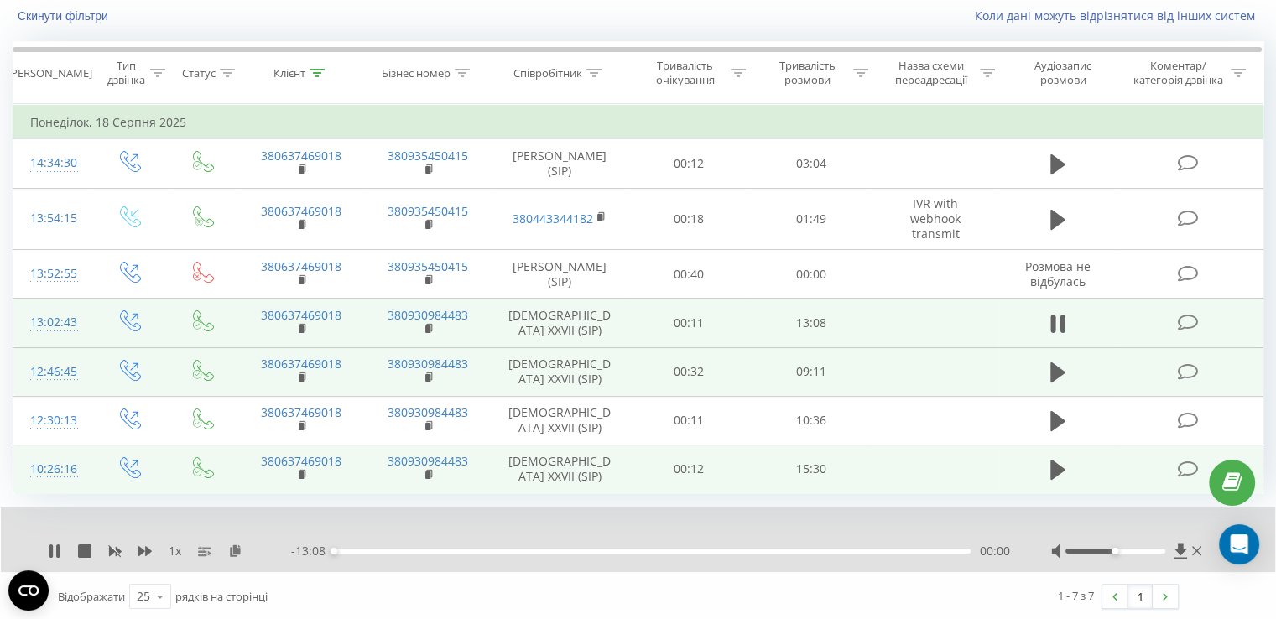
click at [927, 545] on div "- 13:08 00:00 00:00" at bounding box center [650, 551] width 718 height 17
click at [918, 551] on div "- 13:08 00:00 00:00" at bounding box center [650, 551] width 718 height 17
click at [915, 549] on div "00:00" at bounding box center [652, 551] width 637 height 5
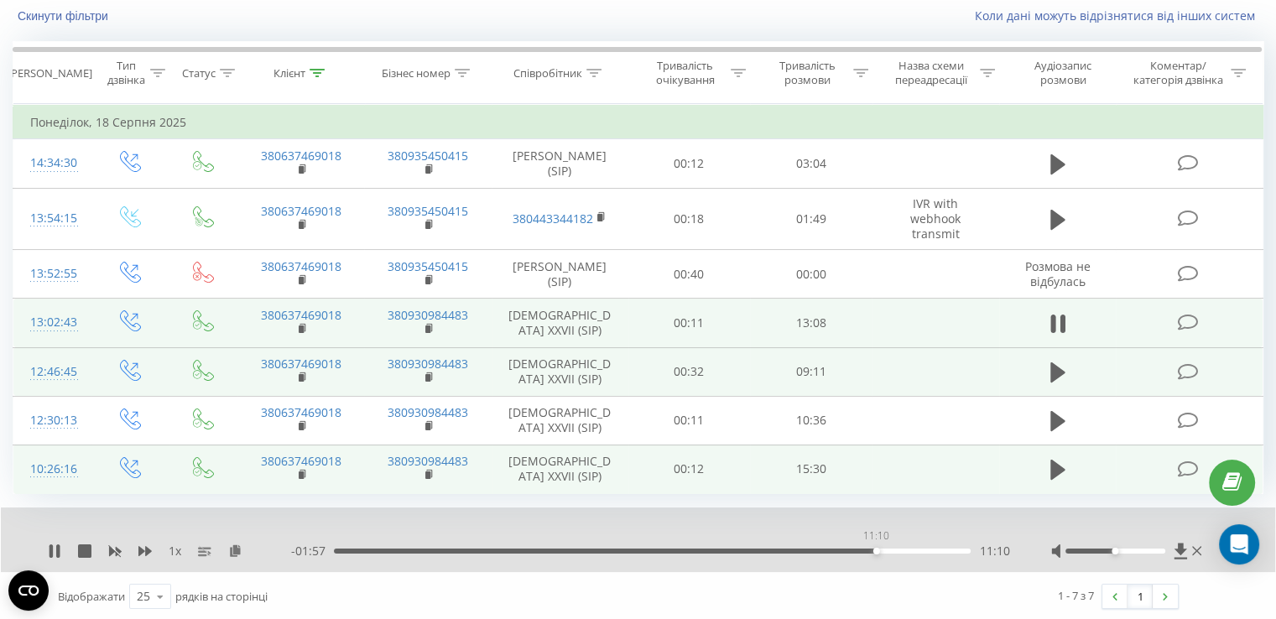
click at [876, 549] on div "11:10" at bounding box center [652, 551] width 637 height 5
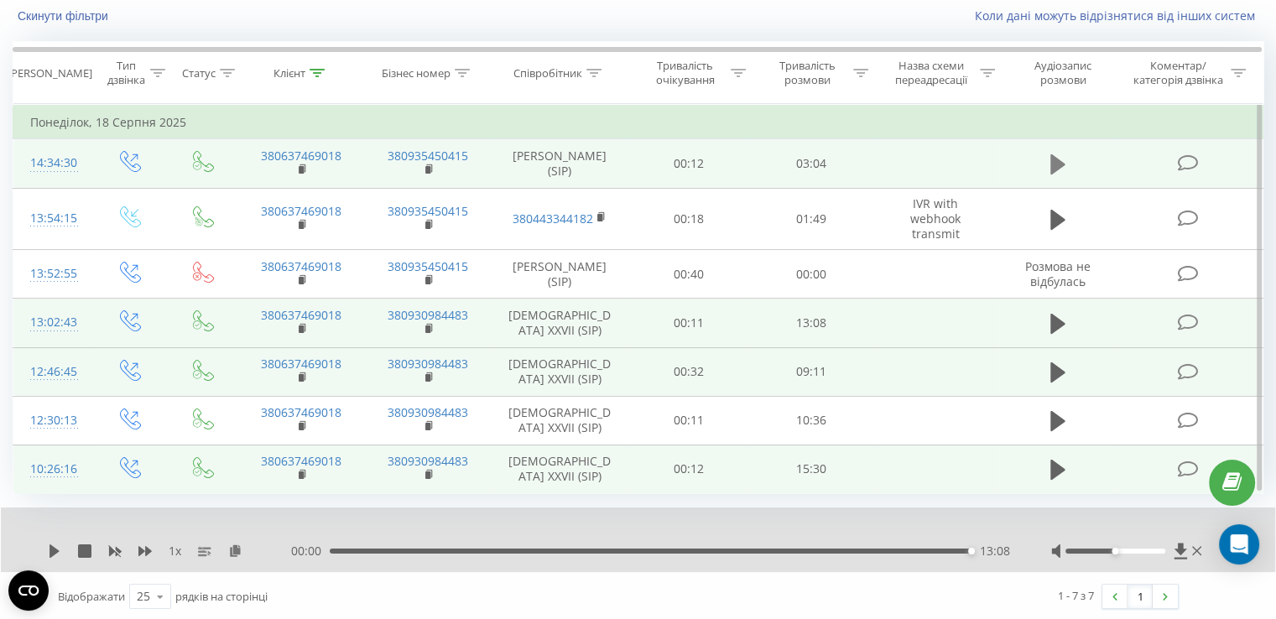
click at [1046, 162] on button at bounding box center [1057, 164] width 25 height 25
click at [1060, 454] on td at bounding box center [1057, 469] width 117 height 49
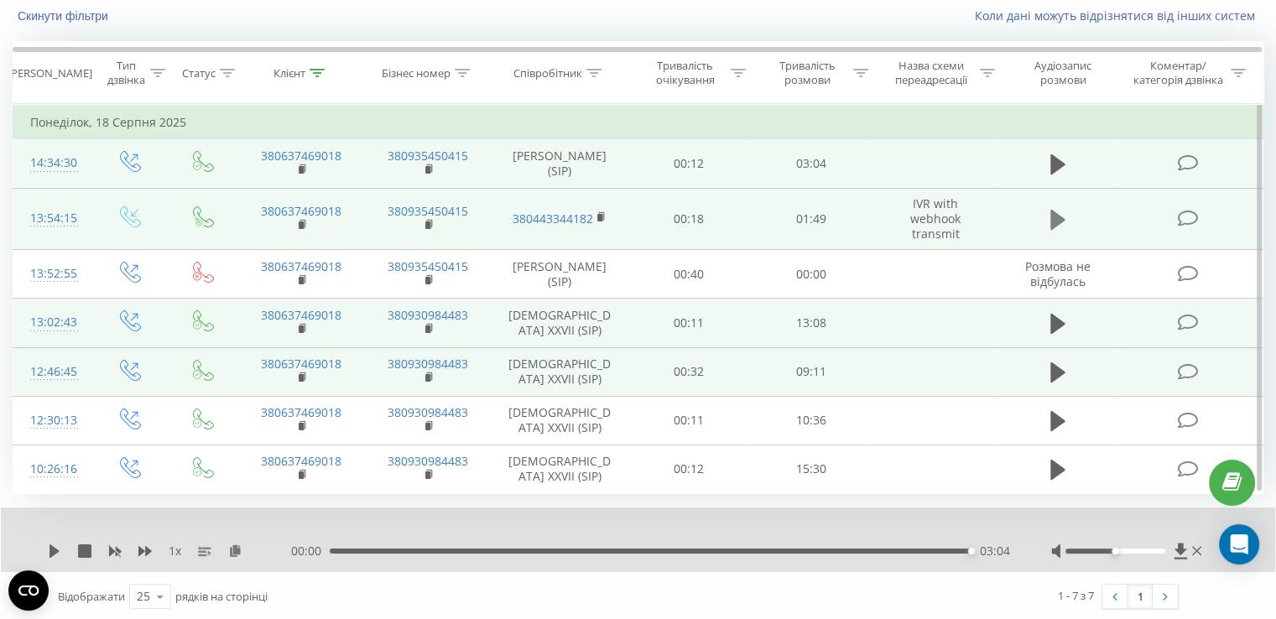
click at [1055, 213] on icon at bounding box center [1057, 220] width 15 height 20
